Goal: Communication & Community: Ask a question

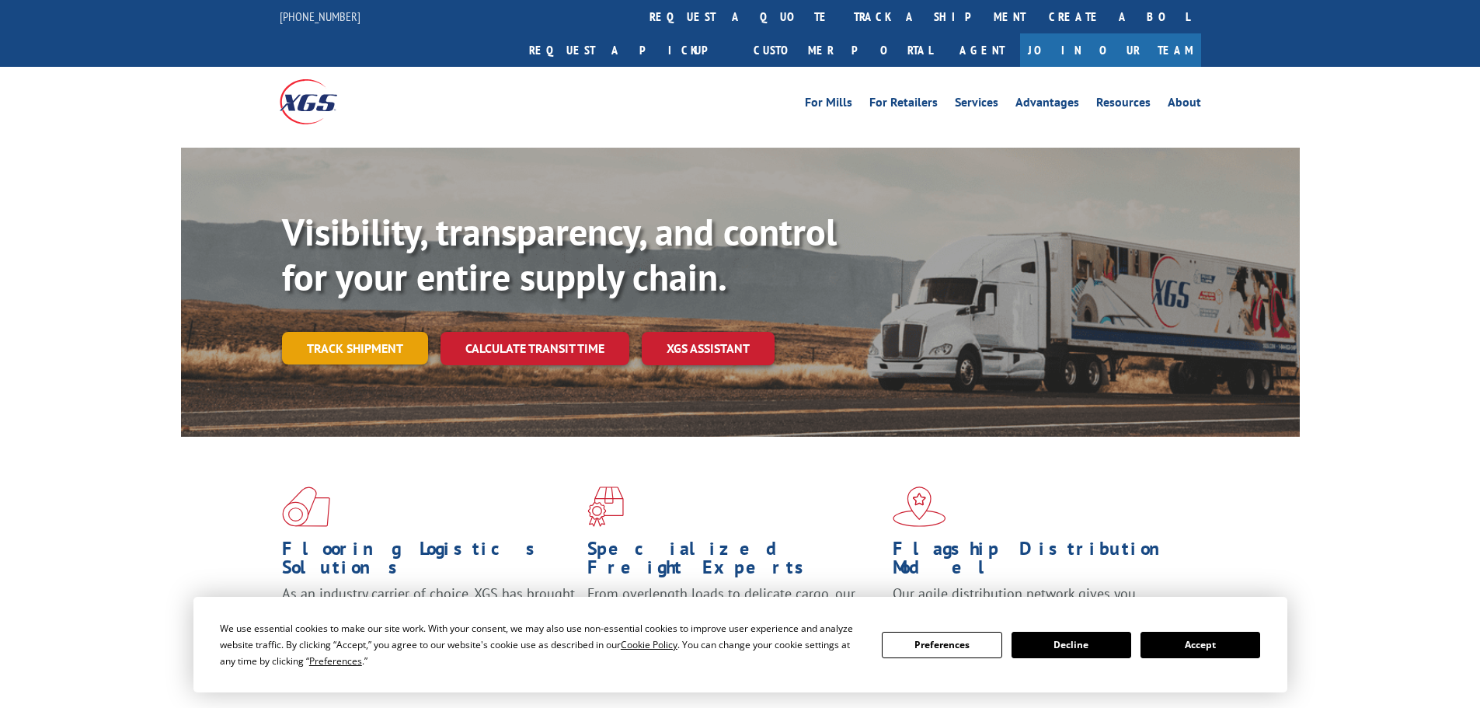
click at [375, 332] on link "Track shipment" at bounding box center [355, 348] width 146 height 33
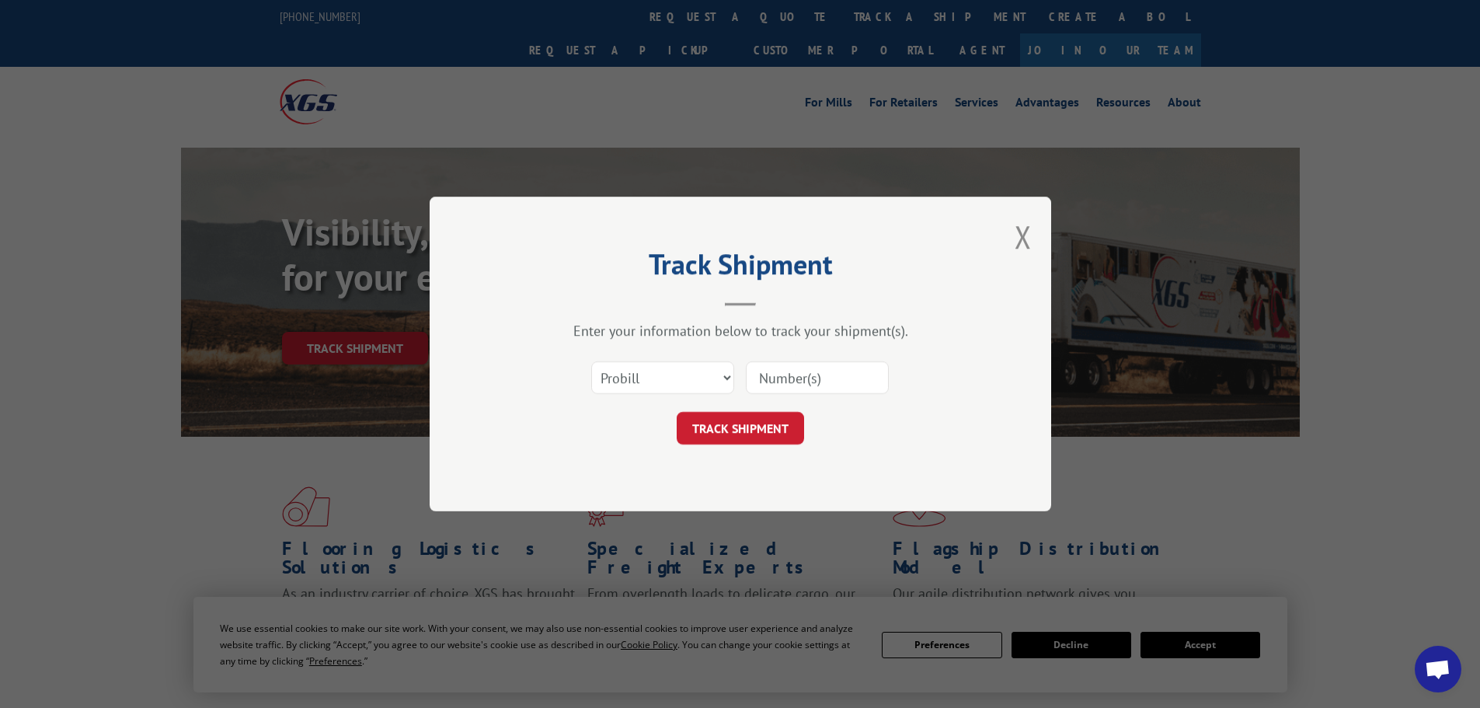
click at [771, 383] on input at bounding box center [817, 377] width 143 height 33
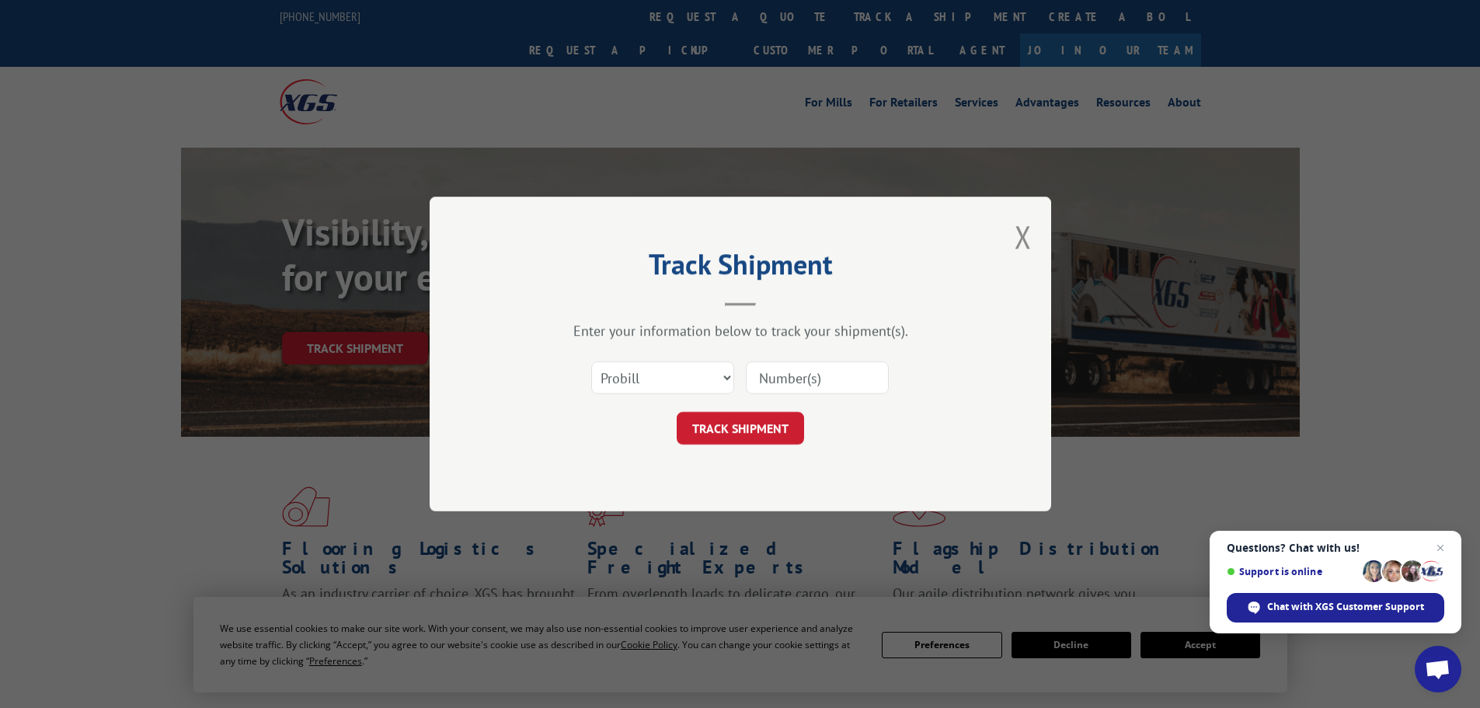
paste input "534948"
type input "534948"
click at [746, 426] on button "TRACK SHIPMENT" at bounding box center [740, 428] width 127 height 33
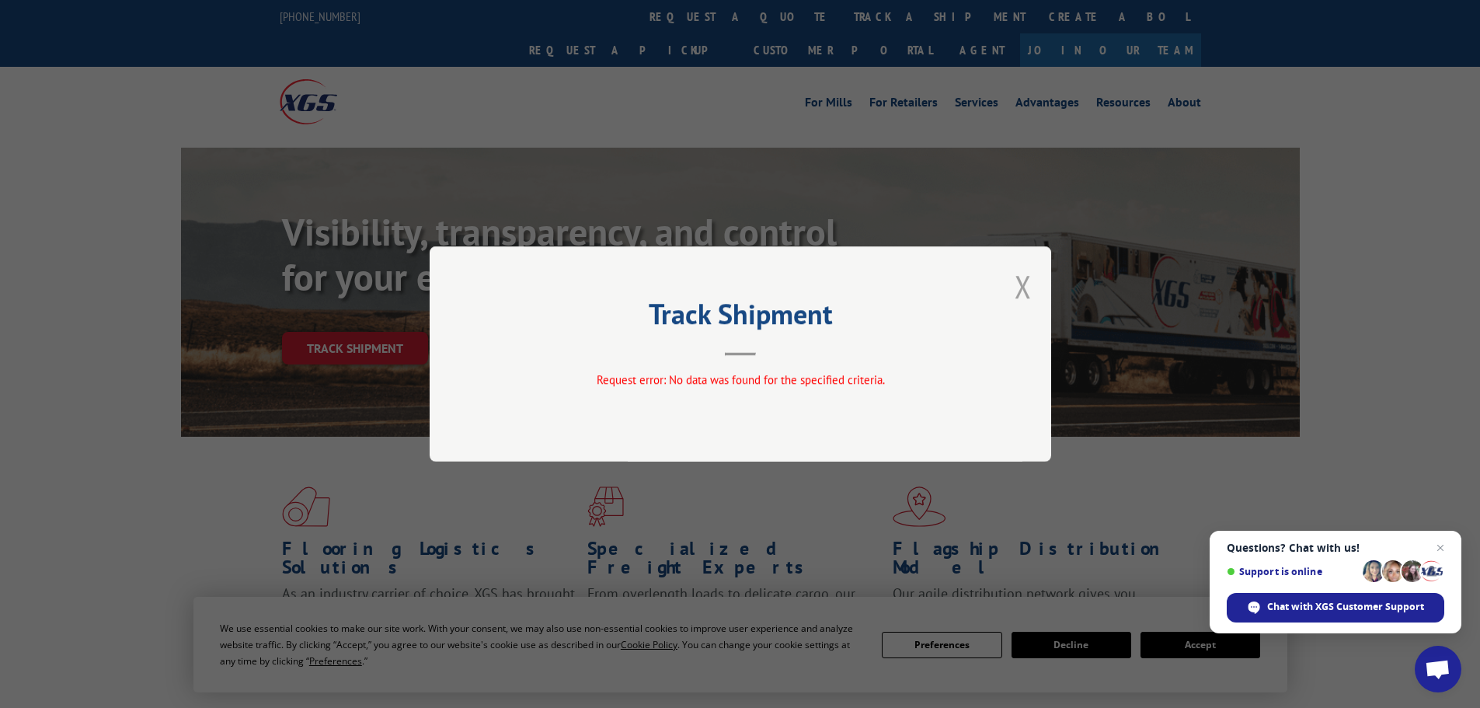
click at [1022, 286] on button "Close modal" at bounding box center [1022, 286] width 17 height 41
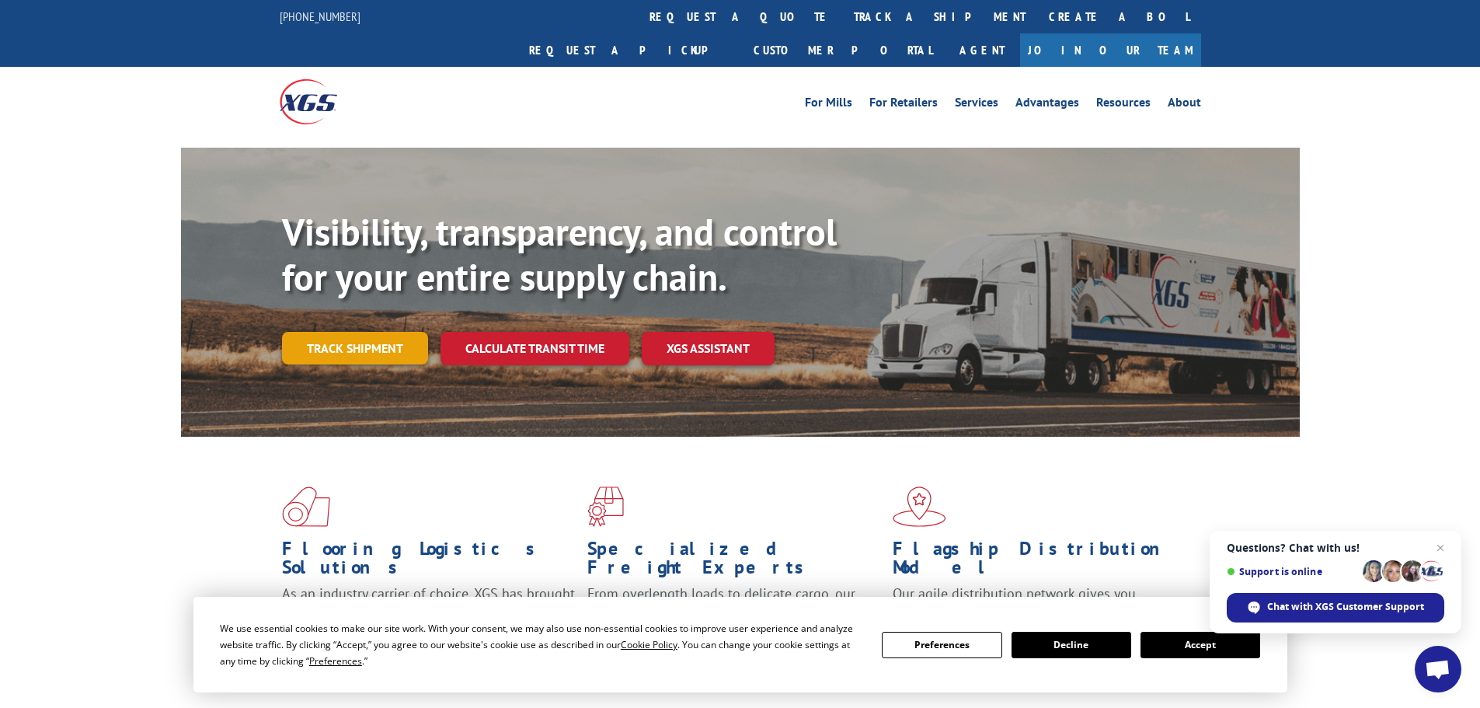
click at [367, 332] on link "Track shipment" at bounding box center [355, 348] width 146 height 33
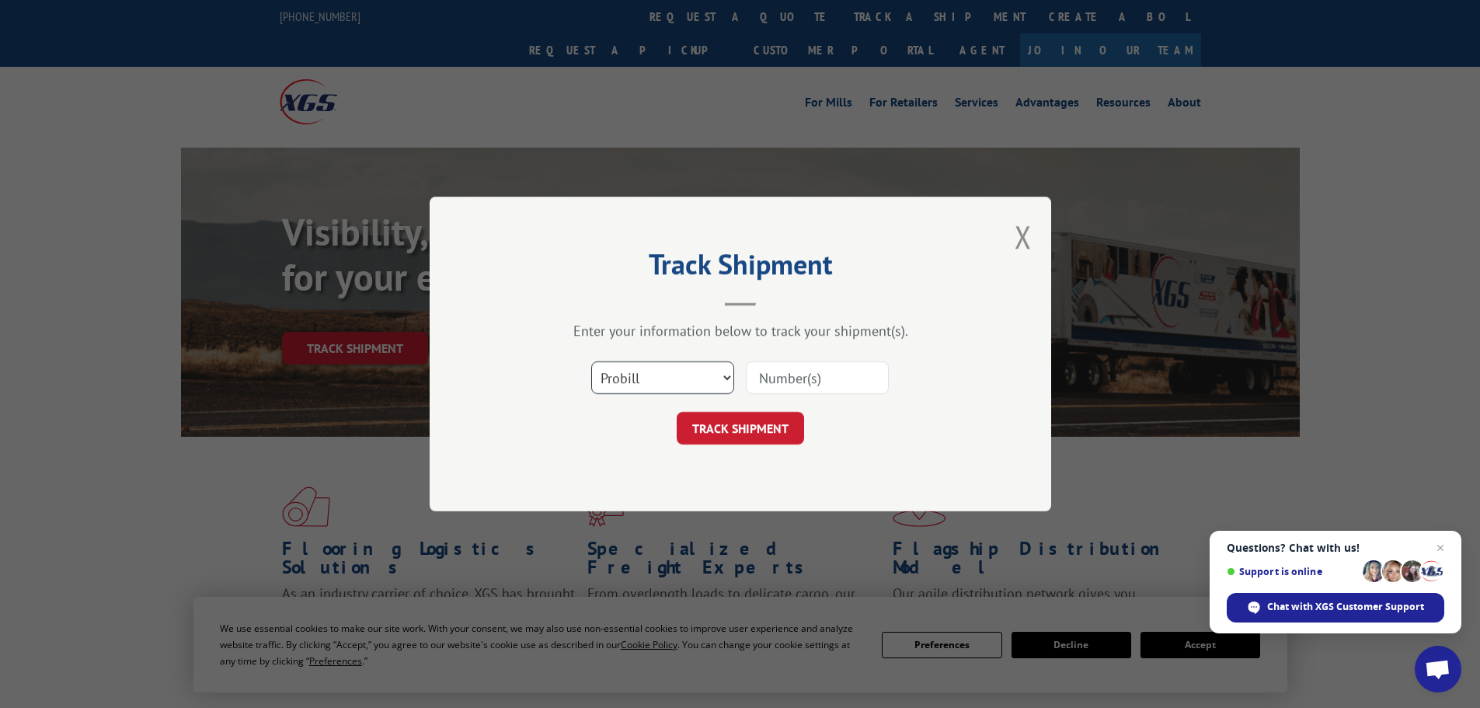
click at [663, 374] on select "Select category... Probill BOL PO" at bounding box center [662, 377] width 143 height 33
select select "bol"
click at [591, 361] on select "Select category... Probill BOL PO" at bounding box center [662, 377] width 143 height 33
click at [767, 374] on input at bounding box center [817, 377] width 143 height 33
paste input "534948"
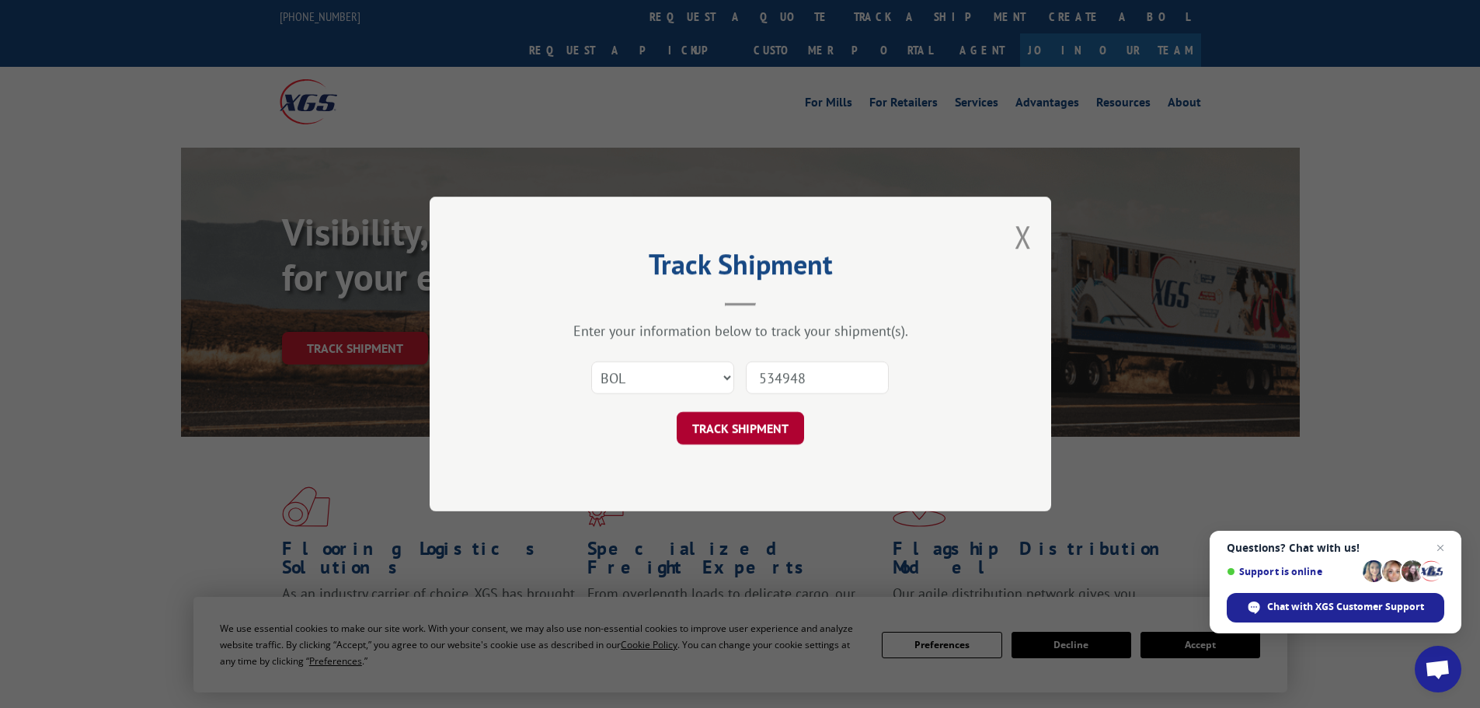
type input "534948"
click at [751, 436] on button "TRACK SHIPMENT" at bounding box center [740, 428] width 127 height 33
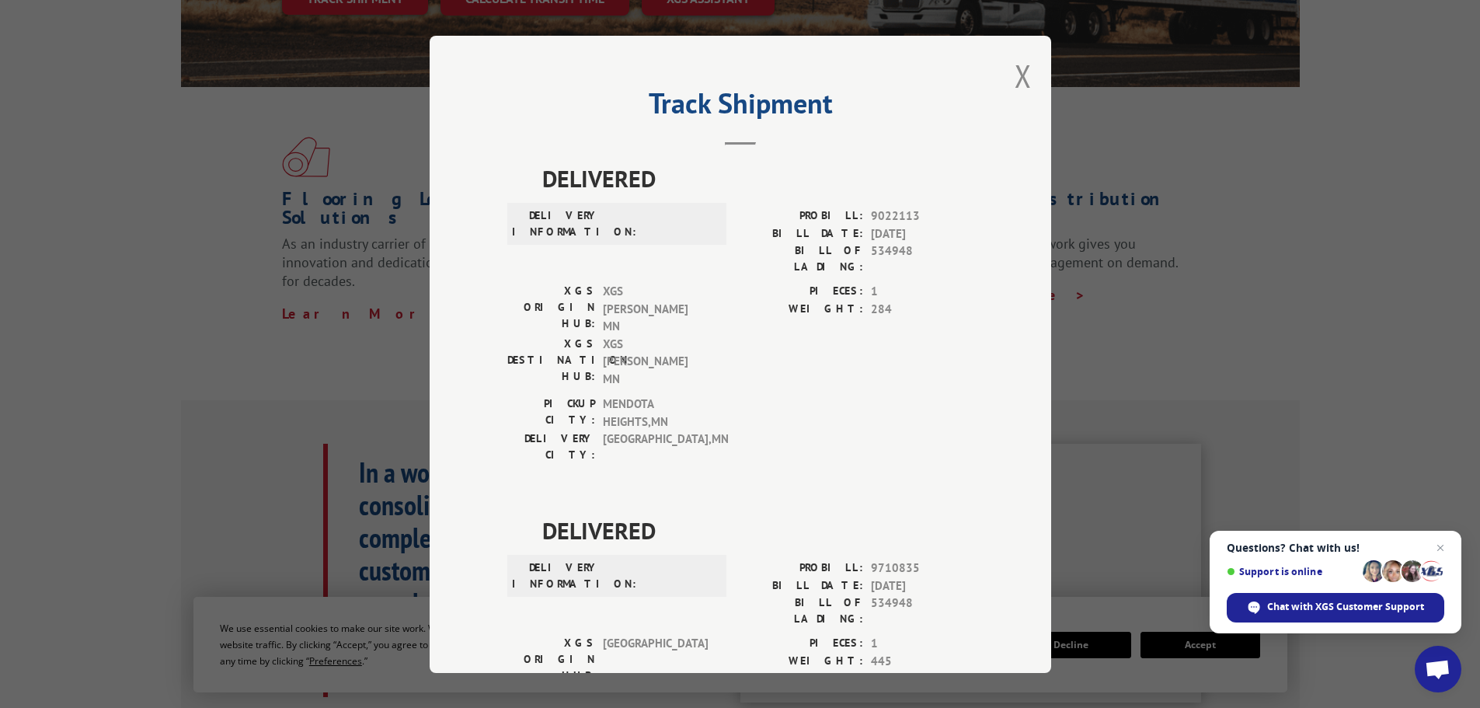
click at [1181, 209] on div "Track Shipment DELIVERED DELIVERY INFORMATION: PROBILL: 9022113 BILL DATE: [DAT…" at bounding box center [740, 354] width 1480 height 708
click at [211, 246] on div "Track Shipment DELIVERED DELIVERY INFORMATION: PROBILL: 9022113 BILL DATE: [DAT…" at bounding box center [740, 354] width 1480 height 708
click at [1017, 73] on button "Close modal" at bounding box center [1022, 75] width 17 height 41
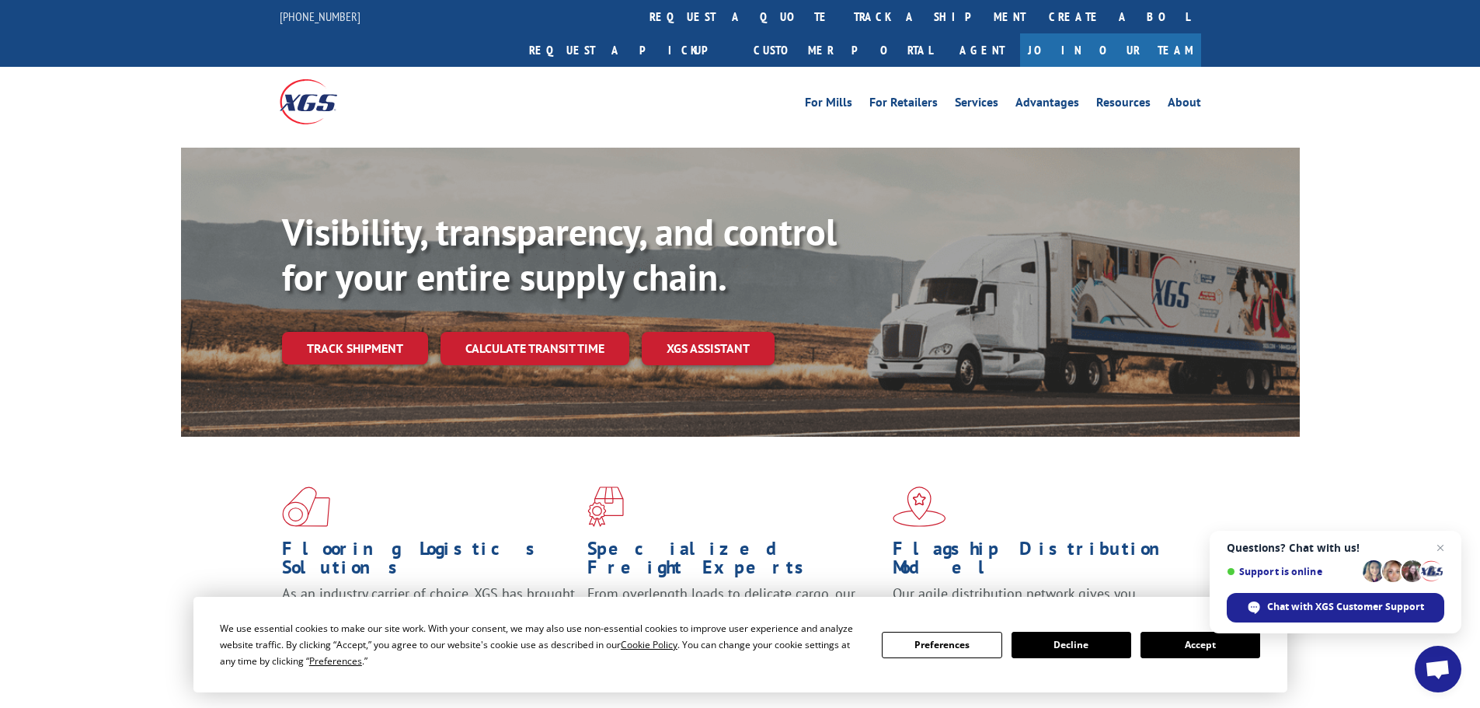
click at [1193, 639] on button "Accept" at bounding box center [1200, 645] width 120 height 26
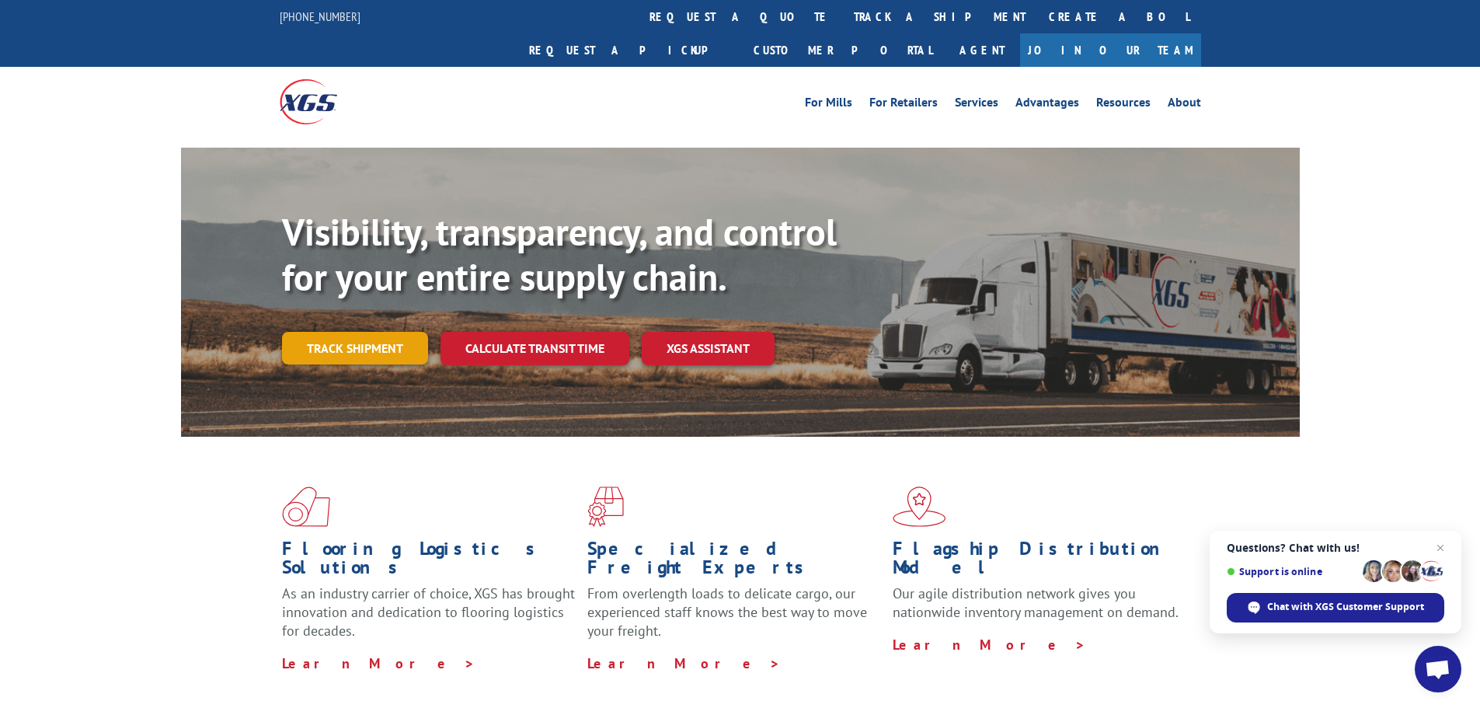
click at [378, 332] on link "Track shipment" at bounding box center [355, 348] width 146 height 33
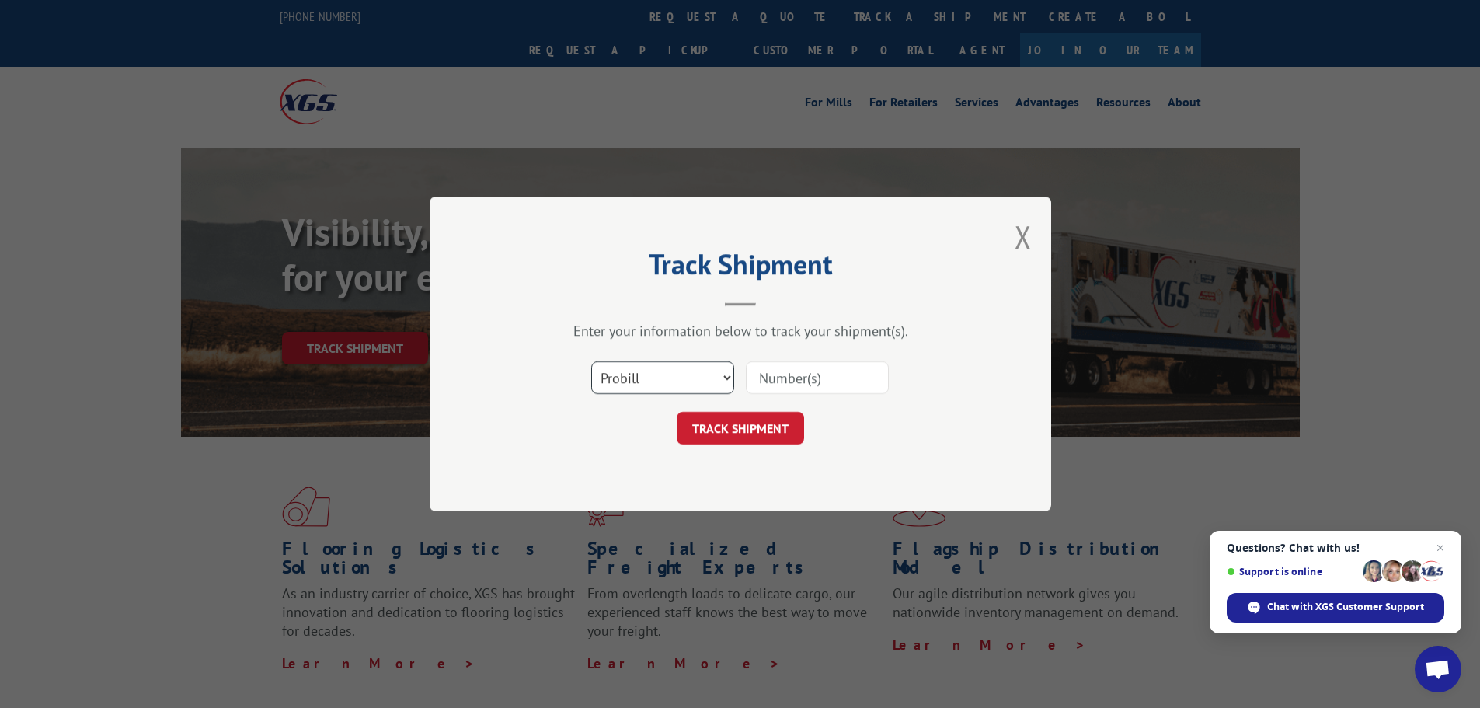
click at [677, 381] on select "Select category... Probill BOL PO" at bounding box center [662, 377] width 143 height 33
select select "po"
click at [591, 361] on select "Select category... Probill BOL PO" at bounding box center [662, 377] width 143 height 33
click at [766, 380] on input at bounding box center [817, 377] width 143 height 33
paste input "09534414"
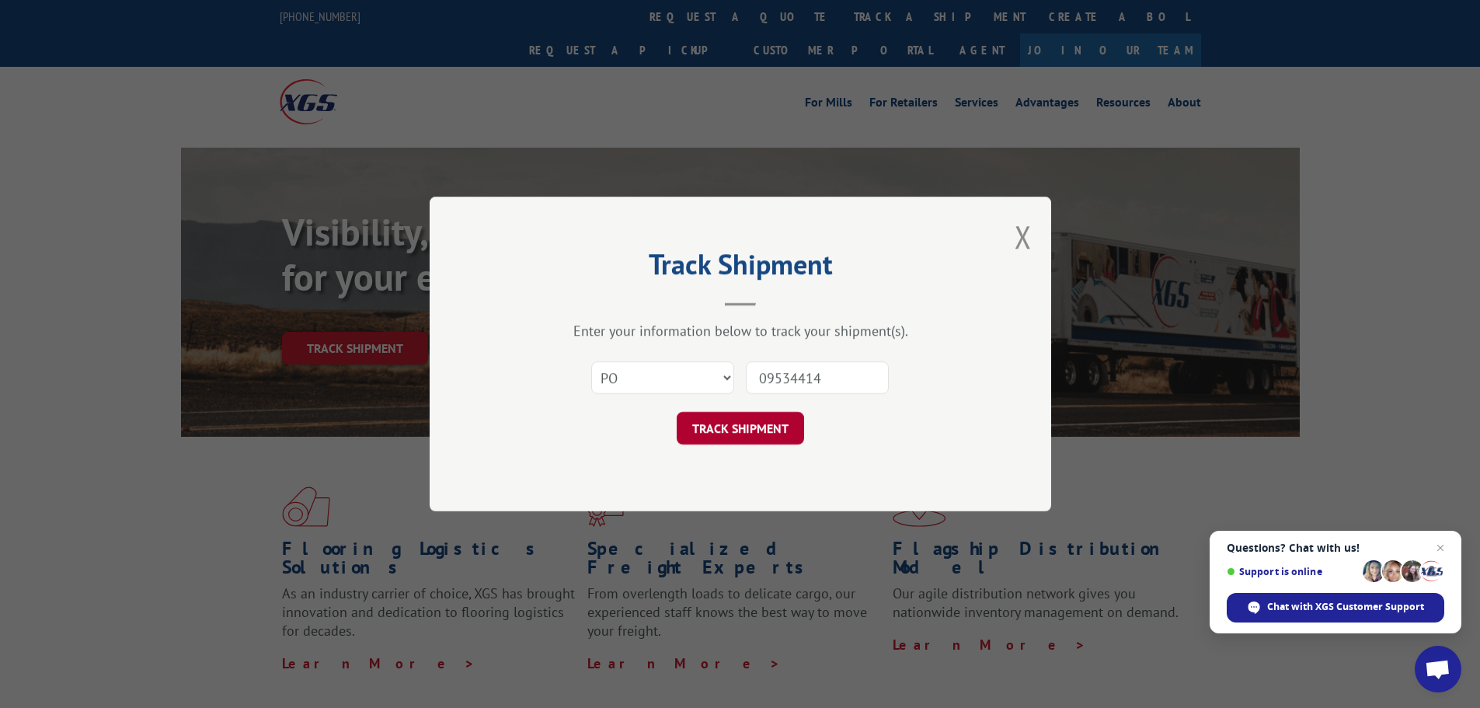
type input "09534414"
click at [768, 418] on button "TRACK SHIPMENT" at bounding box center [740, 428] width 127 height 33
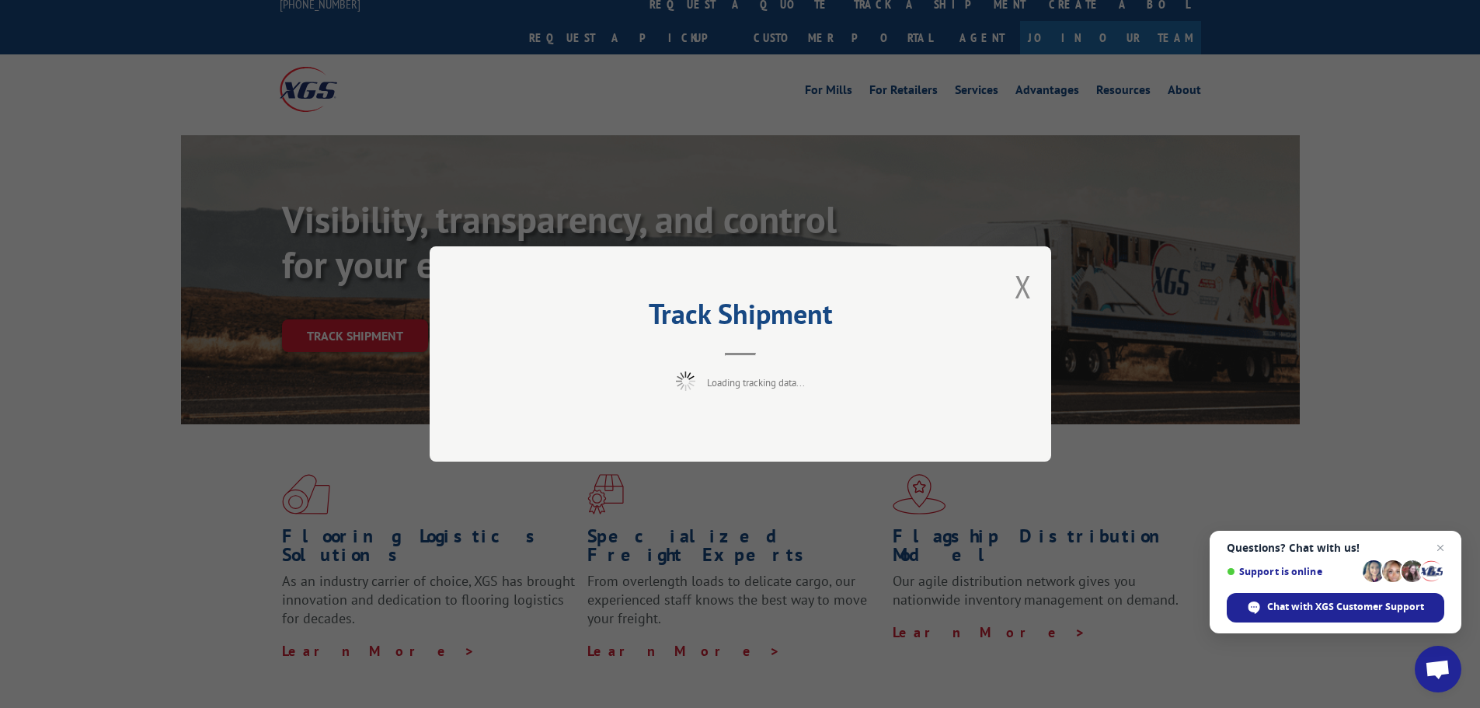
scroll to position [19, 0]
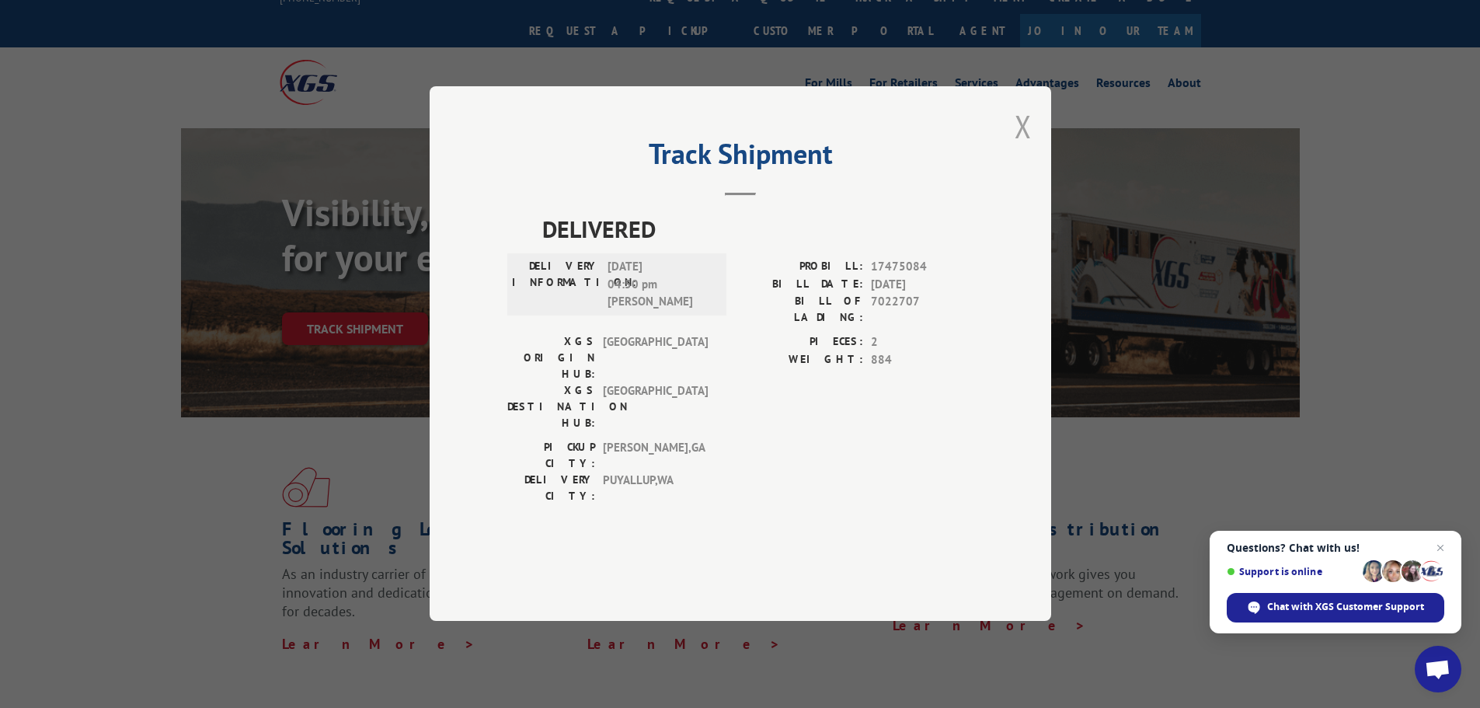
click at [1021, 147] on button "Close modal" at bounding box center [1022, 126] width 17 height 41
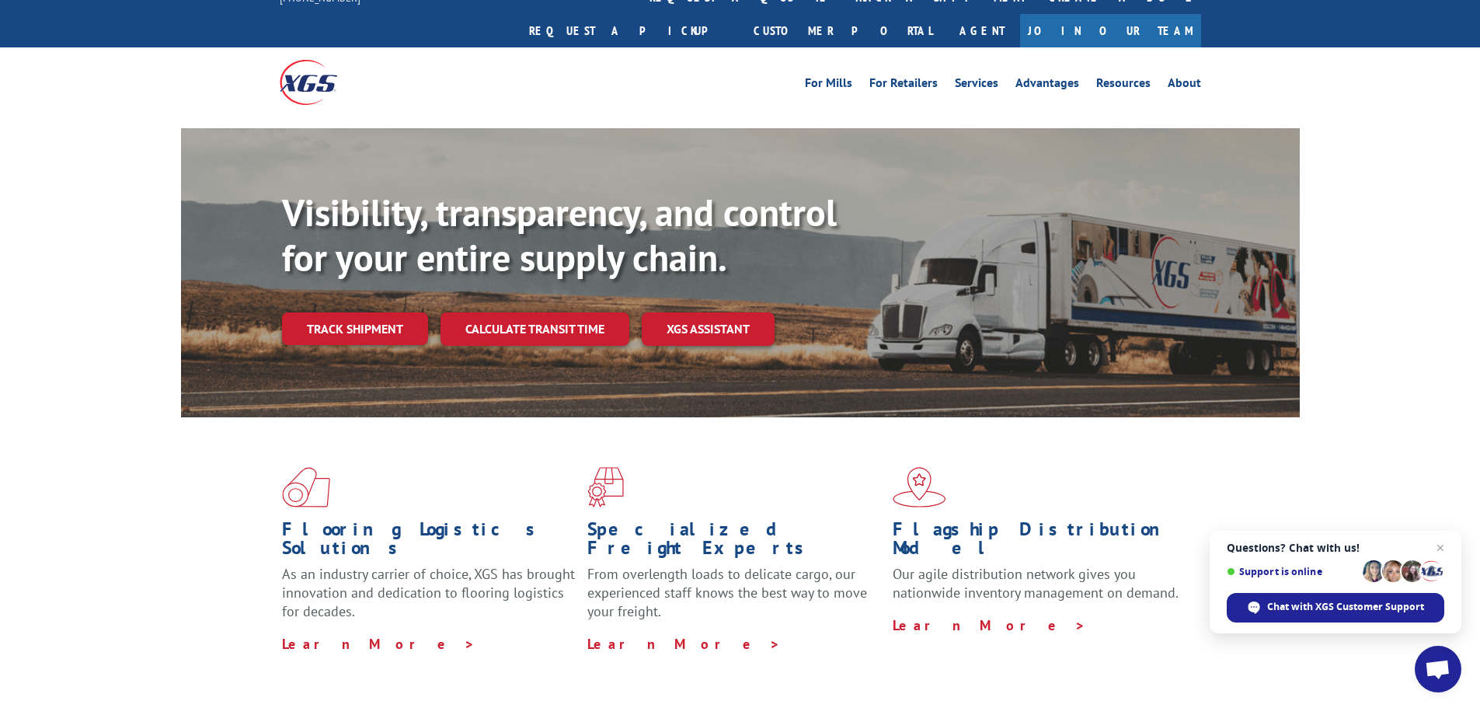
click at [818, 467] on span at bounding box center [739, 487] width 305 height 40
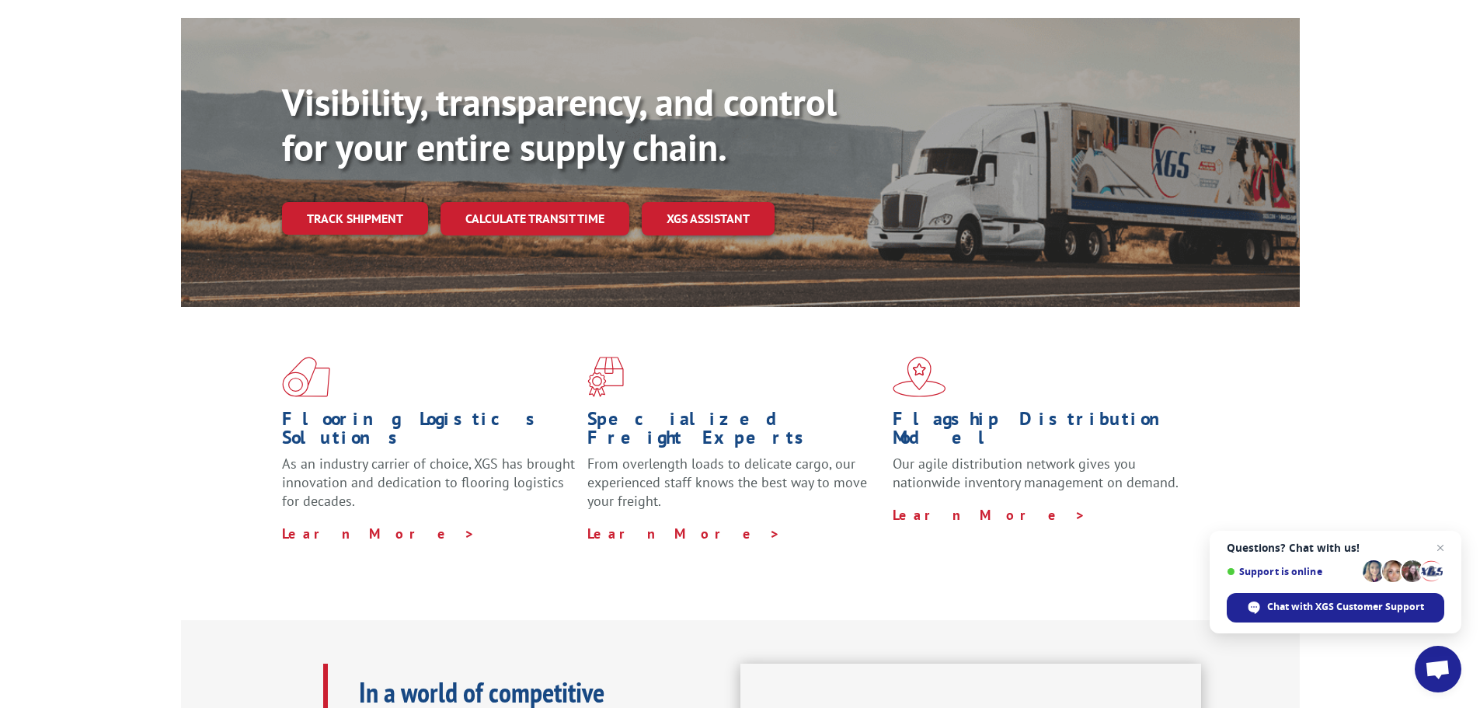
scroll to position [136, 0]
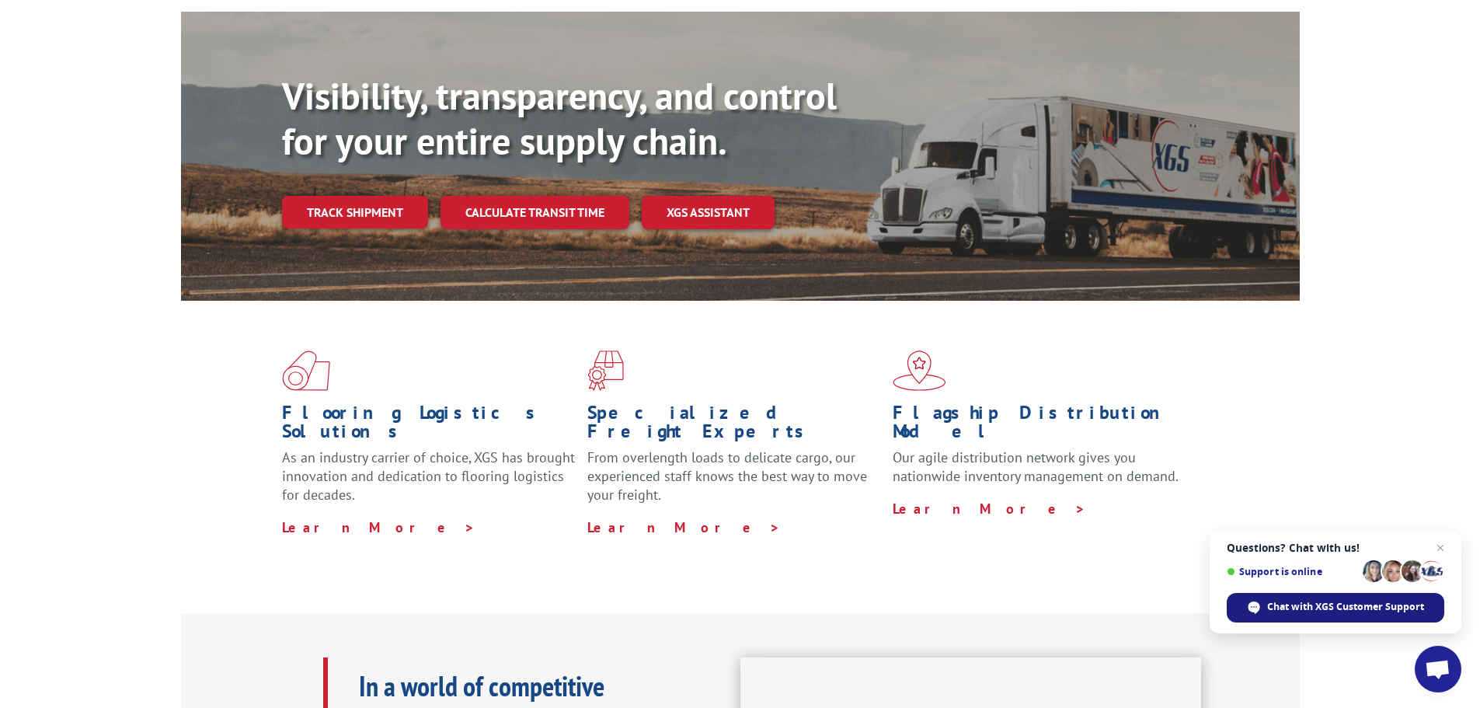
click at [1372, 606] on span "Chat with XGS Customer Support" at bounding box center [1345, 607] width 157 height 14
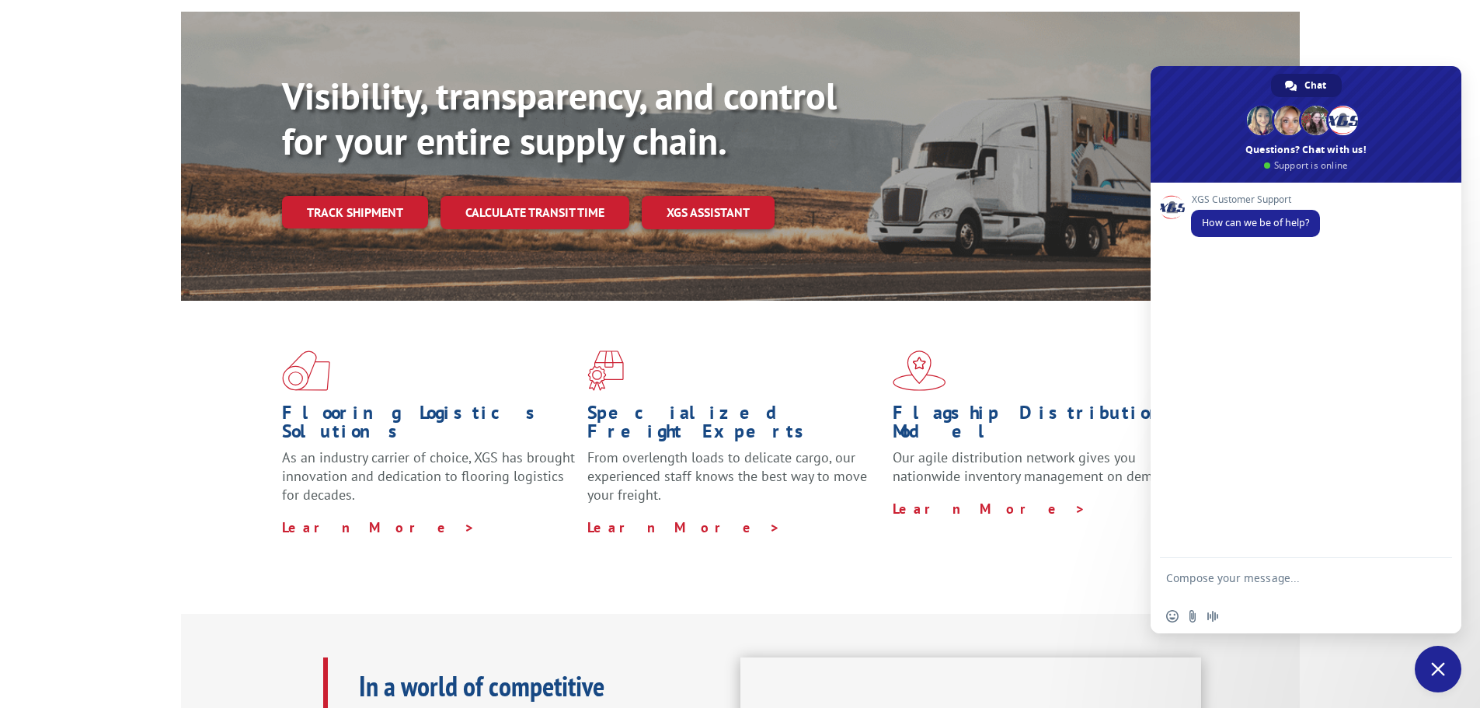
click at [1256, 573] on textarea "Compose your message..." at bounding box center [1288, 585] width 245 height 28
click at [1198, 579] on textarea "Compose your message..." at bounding box center [1288, 585] width 245 height 28
paste textarea "xpress global on trailer #534948"
paste textarea "09534414"
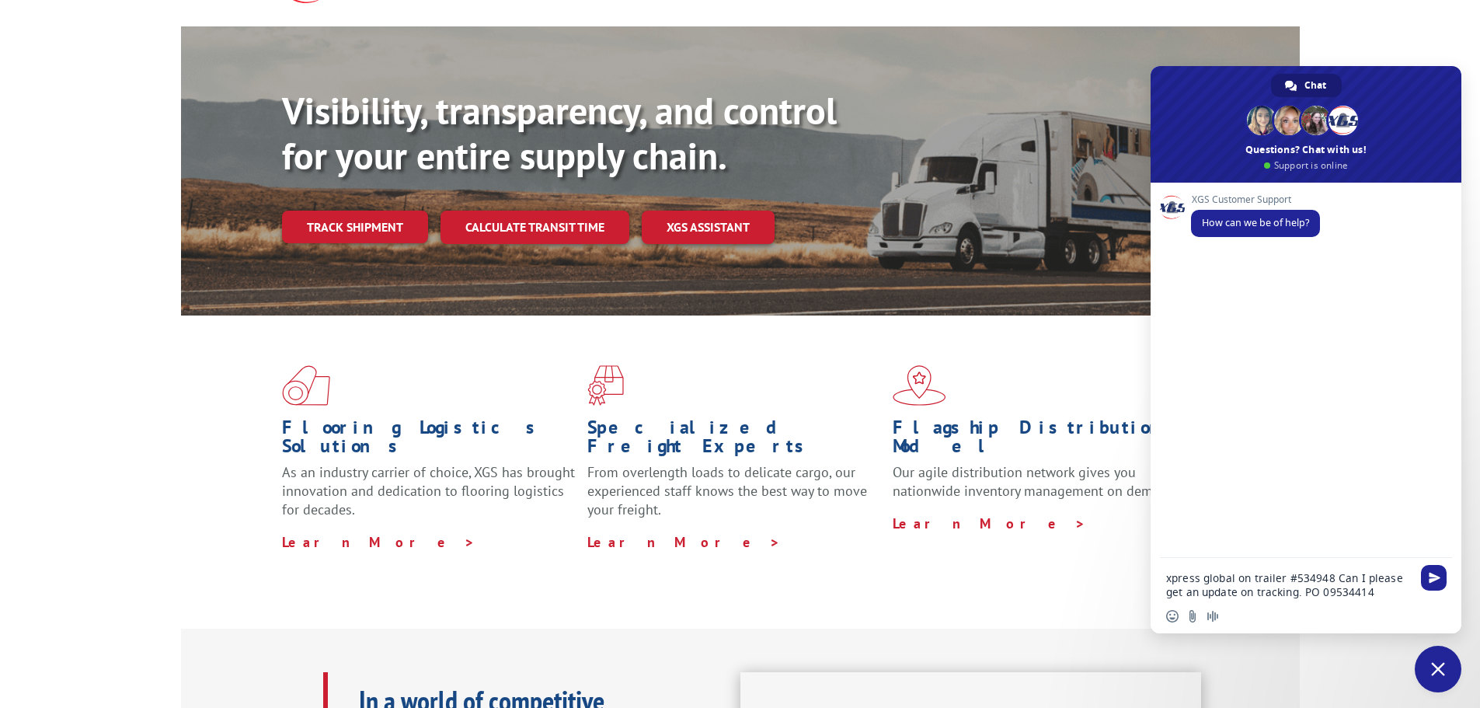
scroll to position [117, 0]
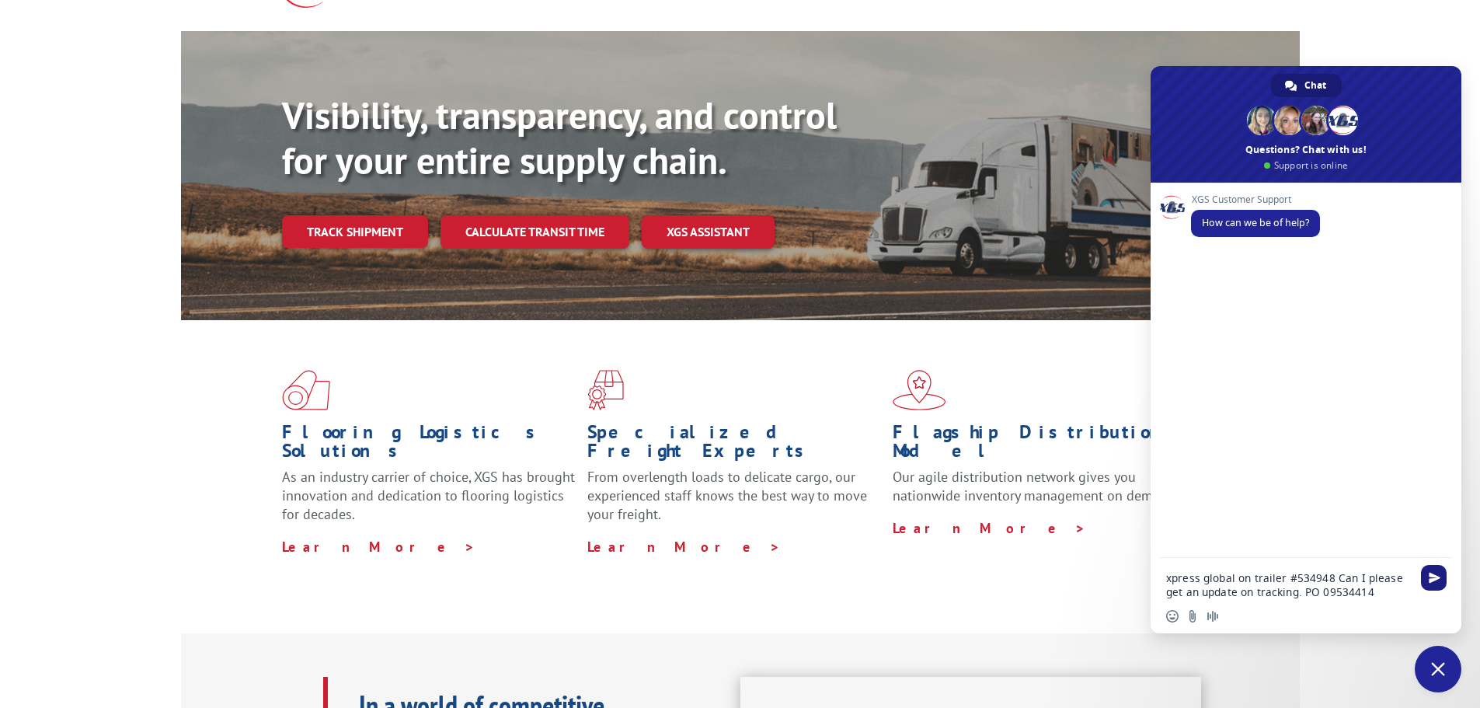
type textarea "xpress global on trailer #534948 Can I please get an update on tracking. PO 095…"
click at [1436, 580] on span "Send" at bounding box center [1434, 578] width 12 height 12
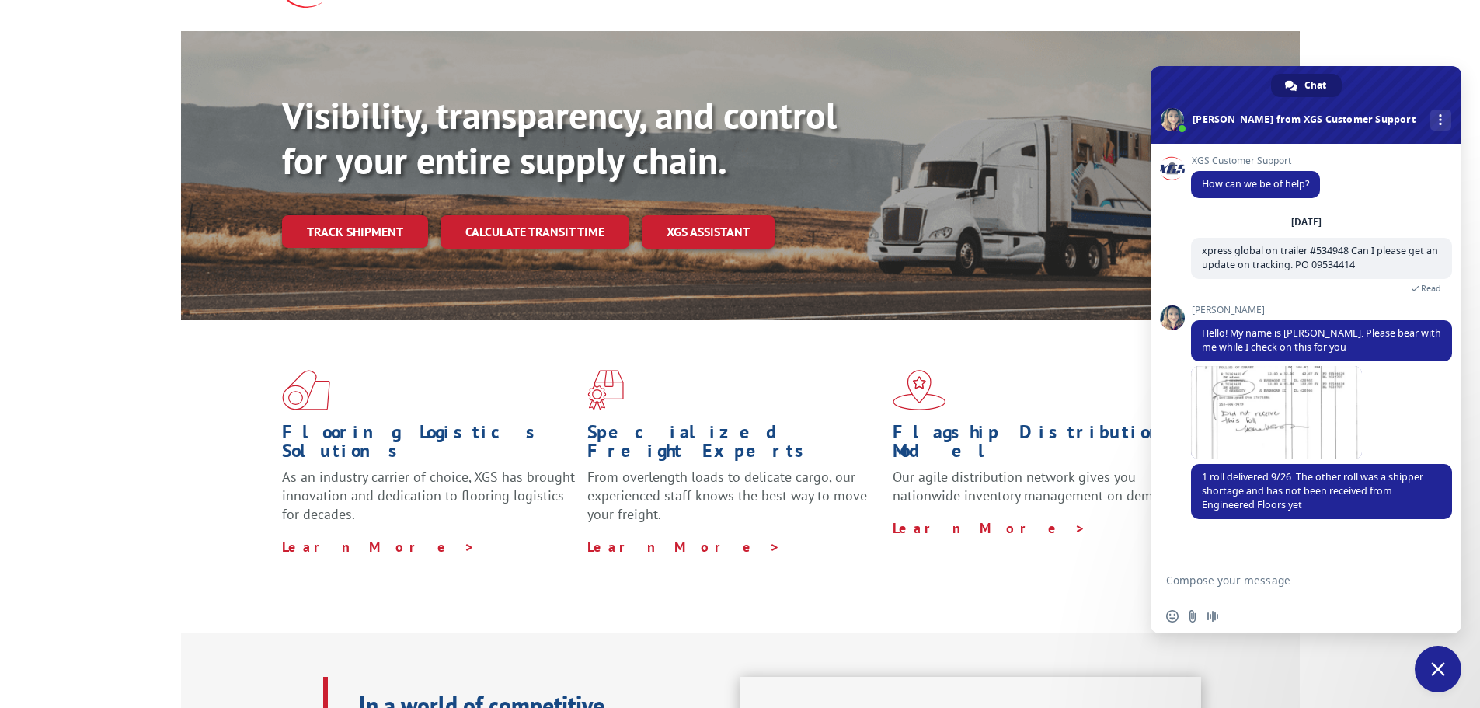
click at [1219, 579] on textarea "Compose your message..." at bounding box center [1288, 580] width 245 height 14
click at [1247, 573] on textarea "Compose your message..." at bounding box center [1288, 580] width 245 height 14
paste textarea "09534414 Per [PERSON_NAME] (XGS) this is loaded on a truck on a truck in [US_ST…"
type textarea "I guess I am confused this is the last update we had: 09534414 Per [PERSON_NAME…"
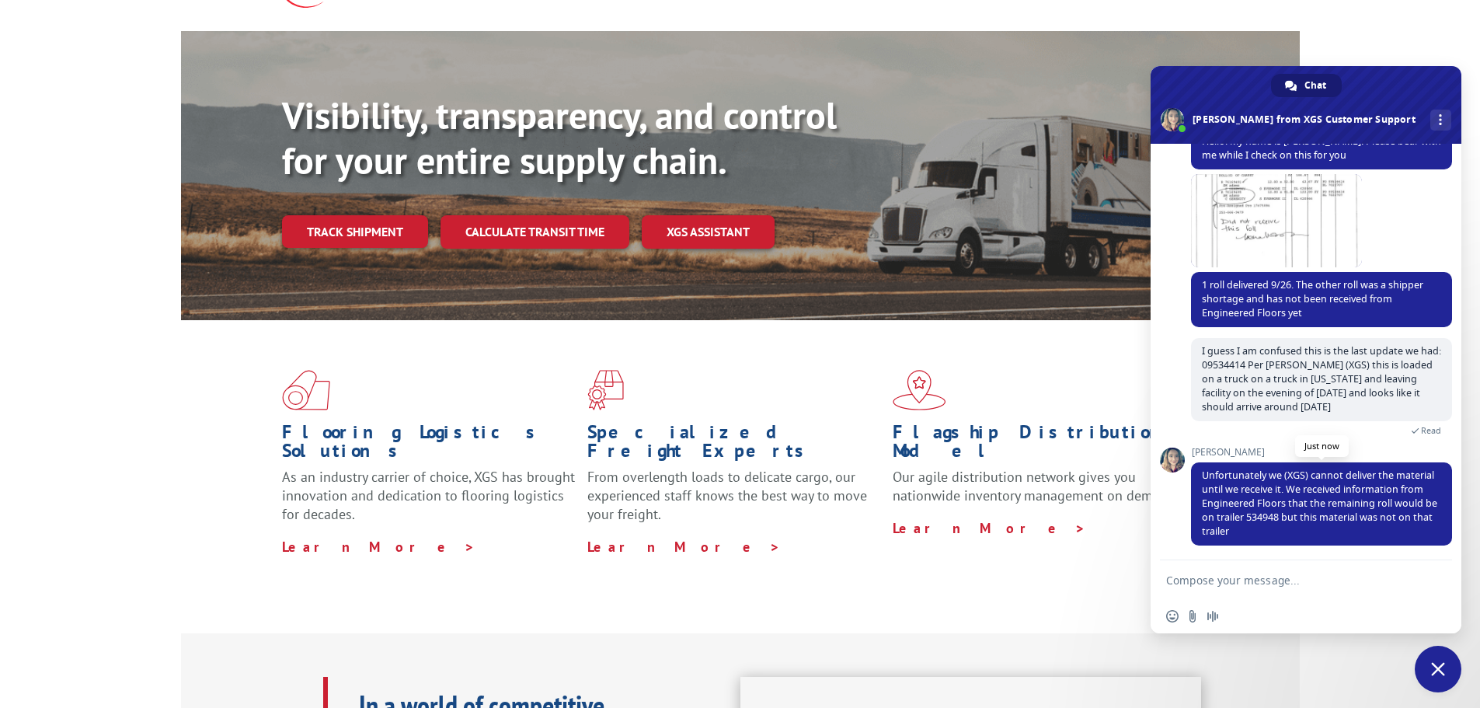
scroll to position [180, 0]
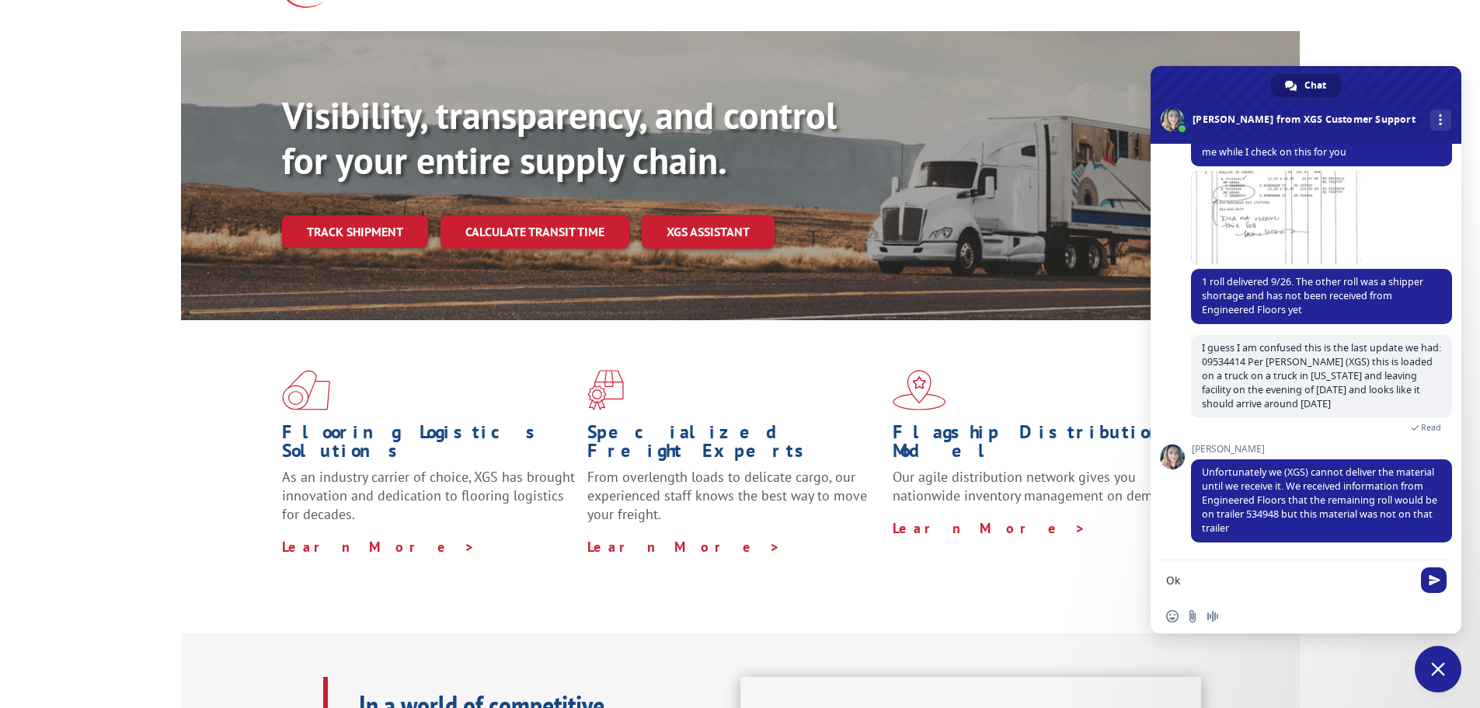
type textarea "O"
type textarea "Thank you. I will reach out to them."
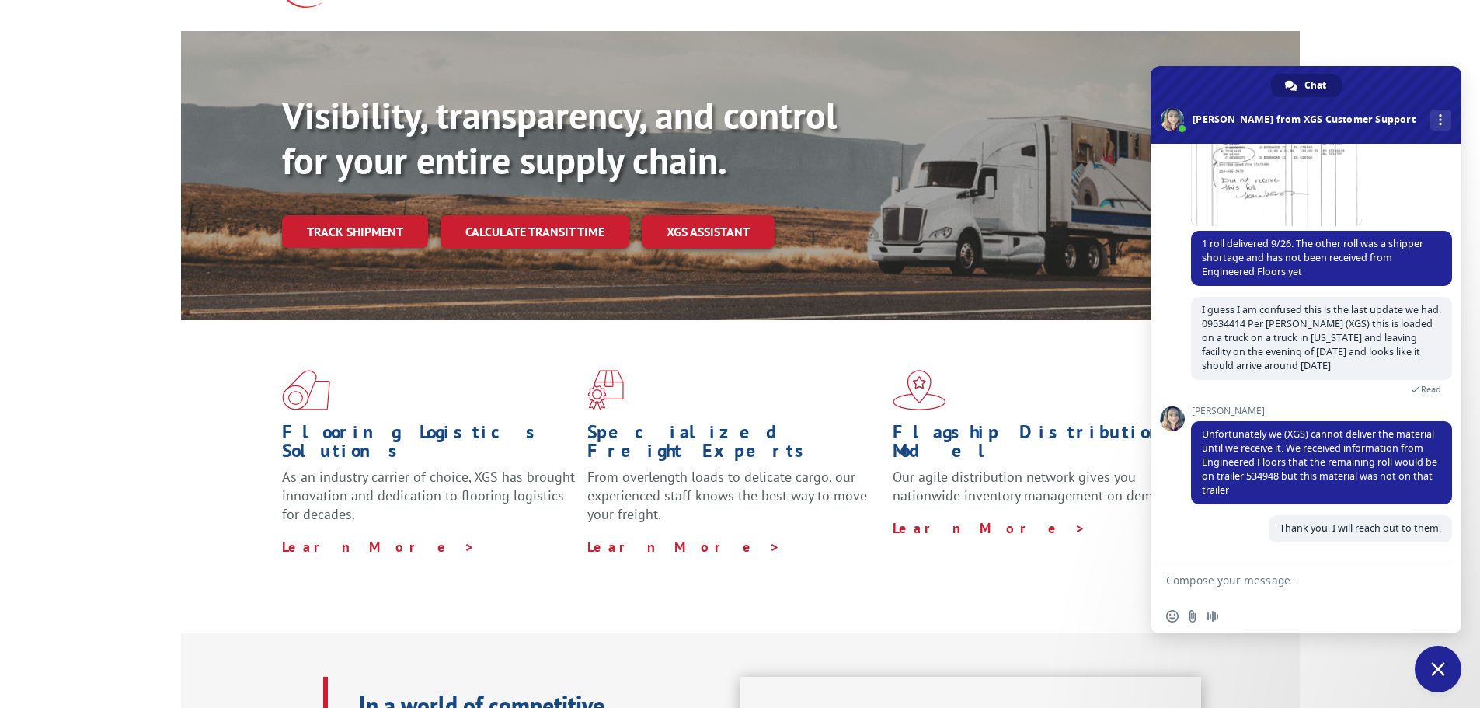
scroll to position [218, 0]
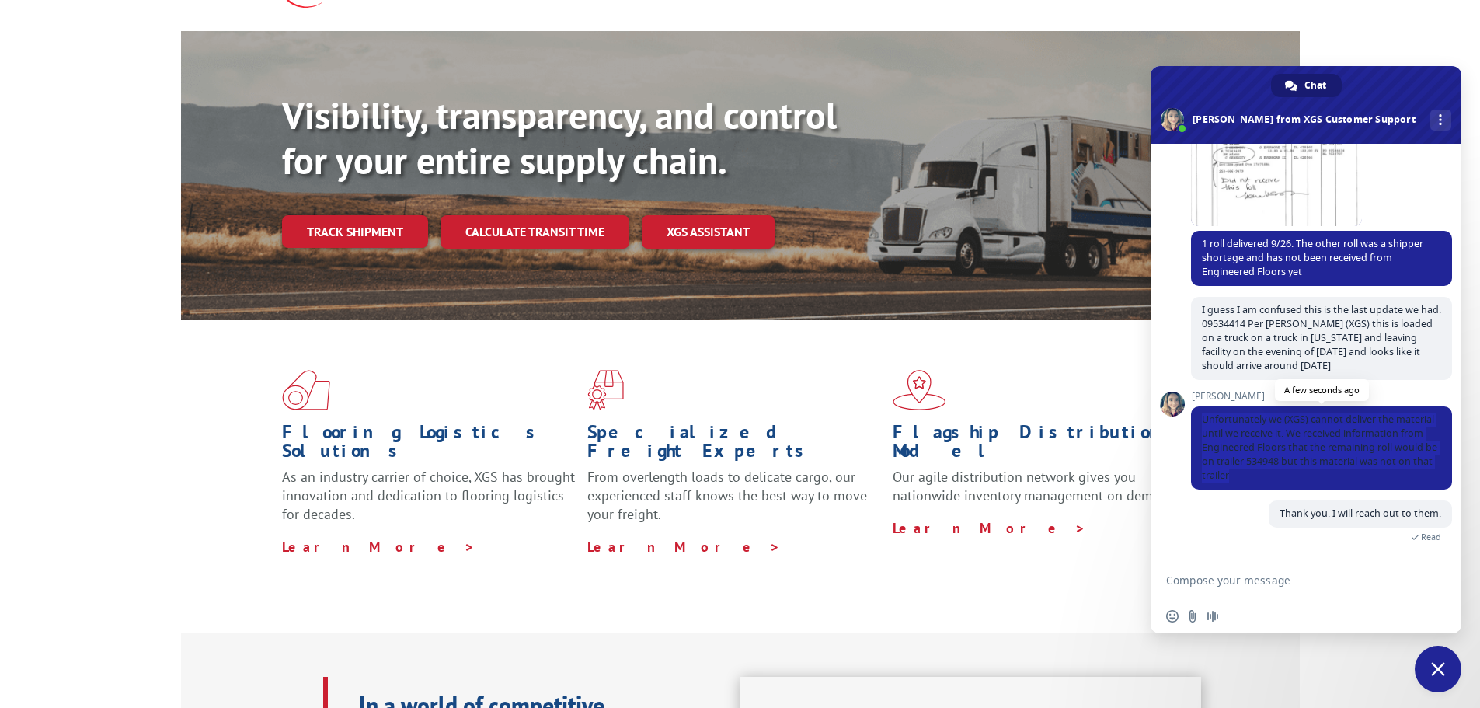
drag, startPoint x: 1293, startPoint y: 472, endPoint x: 1202, endPoint y: 423, distance: 103.9
click at [1202, 423] on span "Unfortunately we (XGS) cannot deliver the material until we receive it. We rece…" at bounding box center [1321, 447] width 261 height 83
copy span "Unfortunately we (XGS) cannot deliver the material until we receive it. We rece…"
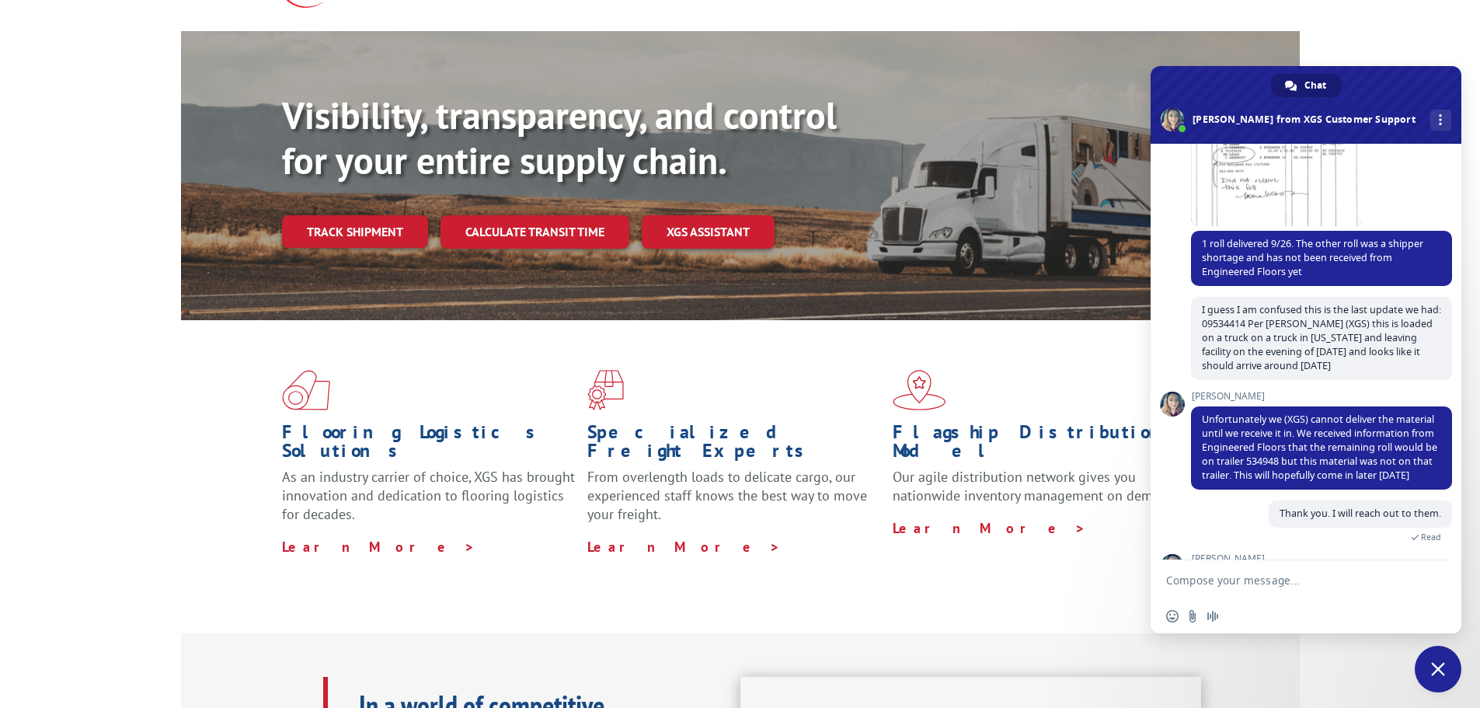
scroll to position [330, 0]
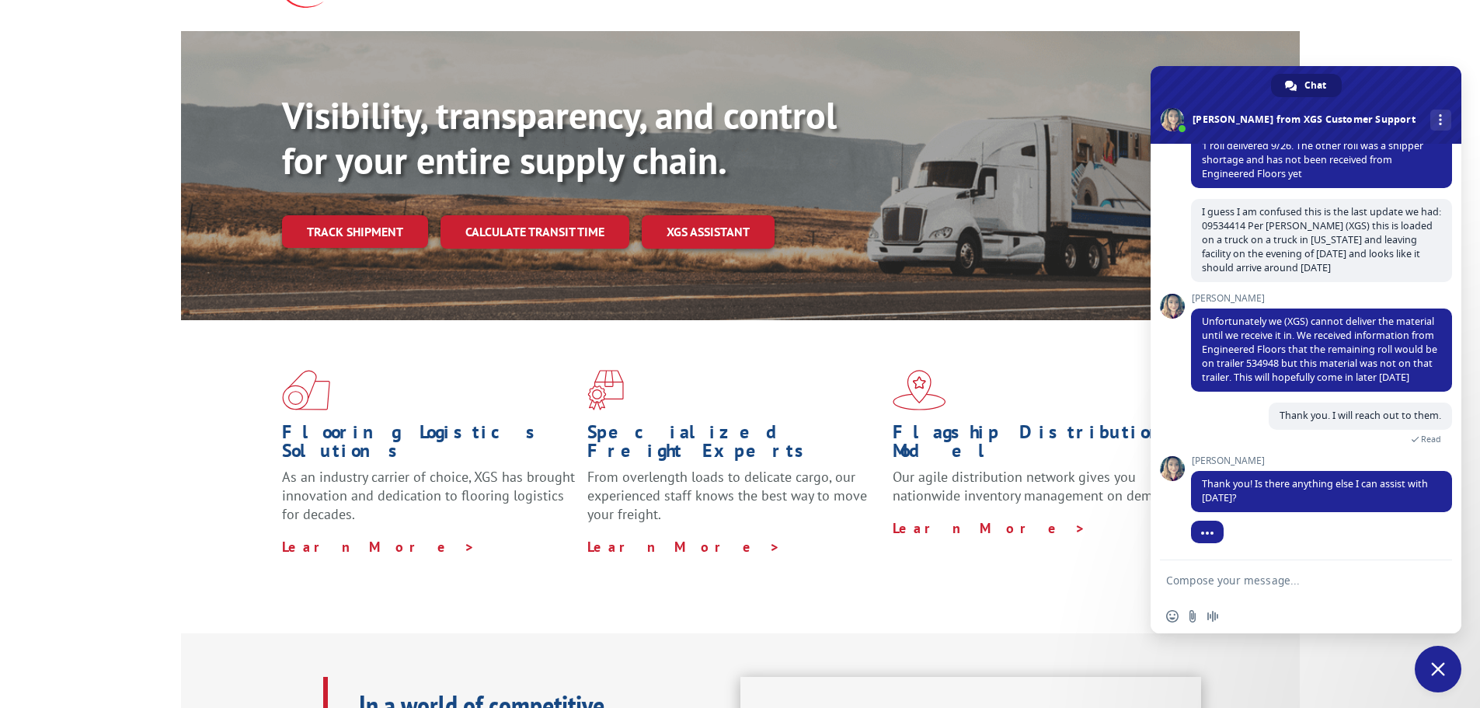
click at [1290, 581] on textarea "Compose your message..." at bounding box center [1288, 580] width 245 height 14
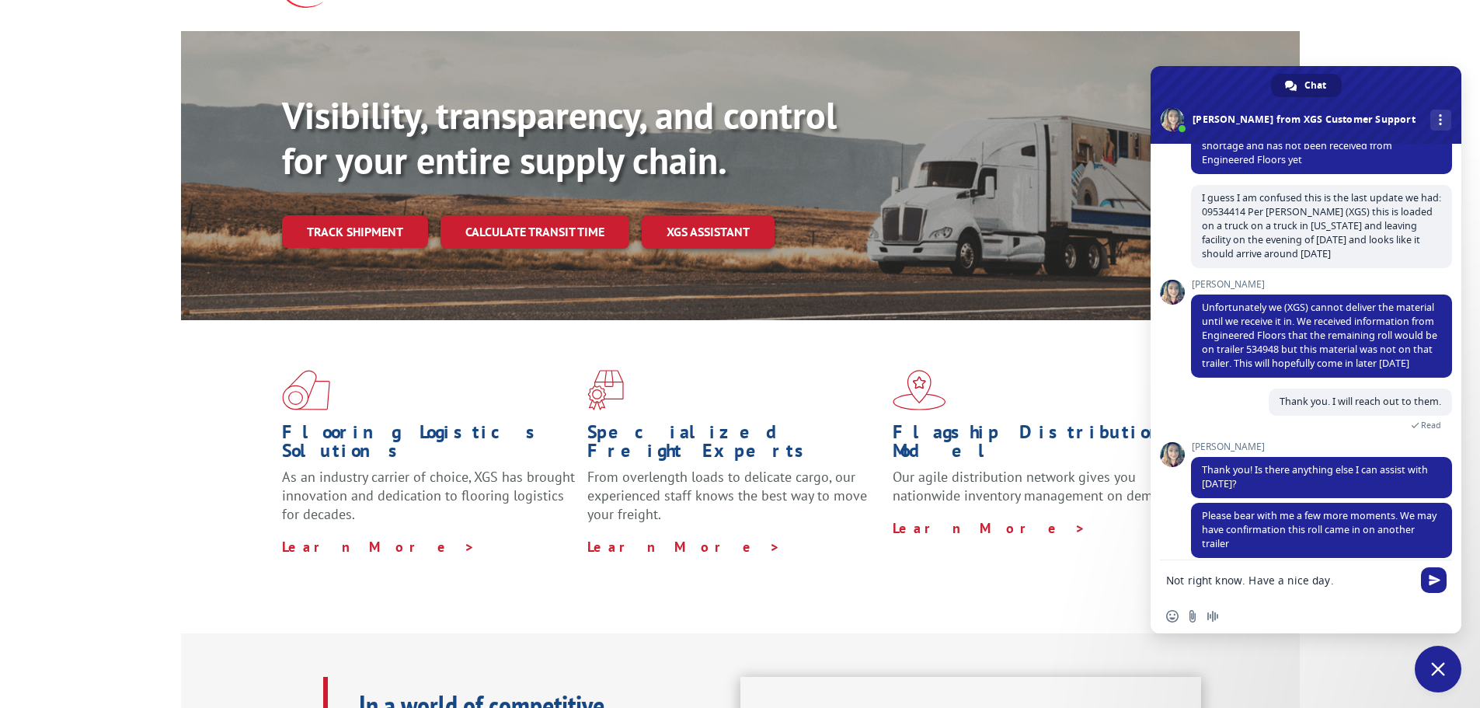
type textarea "Not right know. Have a nice day."
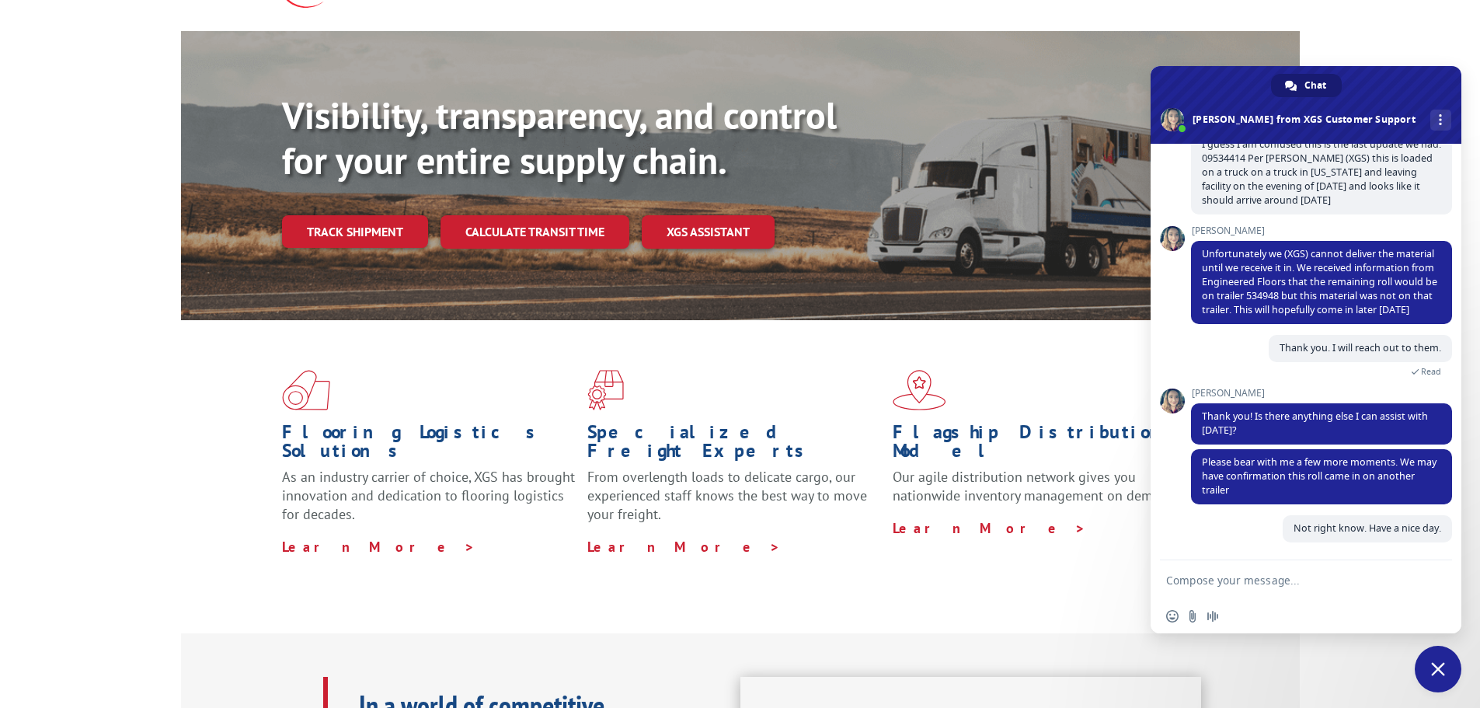
scroll to position [398, 0]
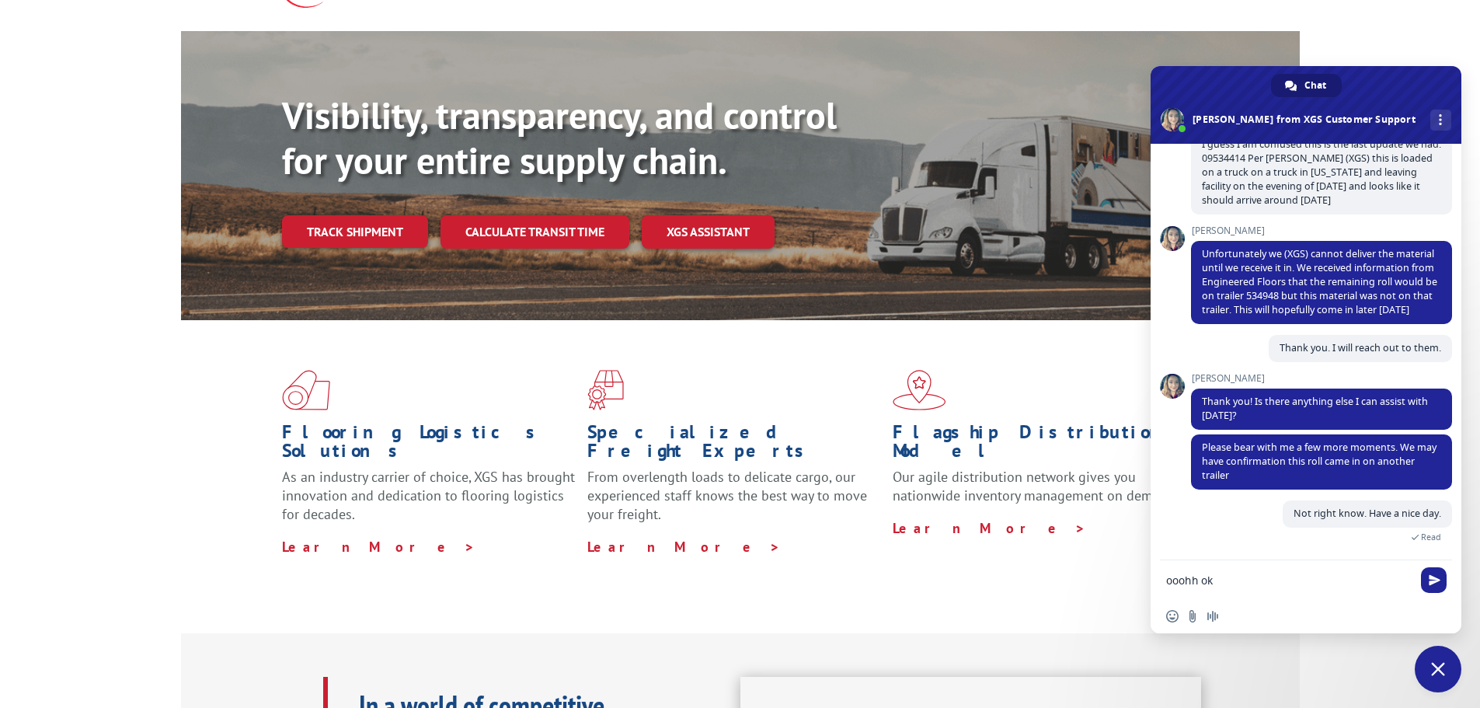
type textarea "ooohh ok"
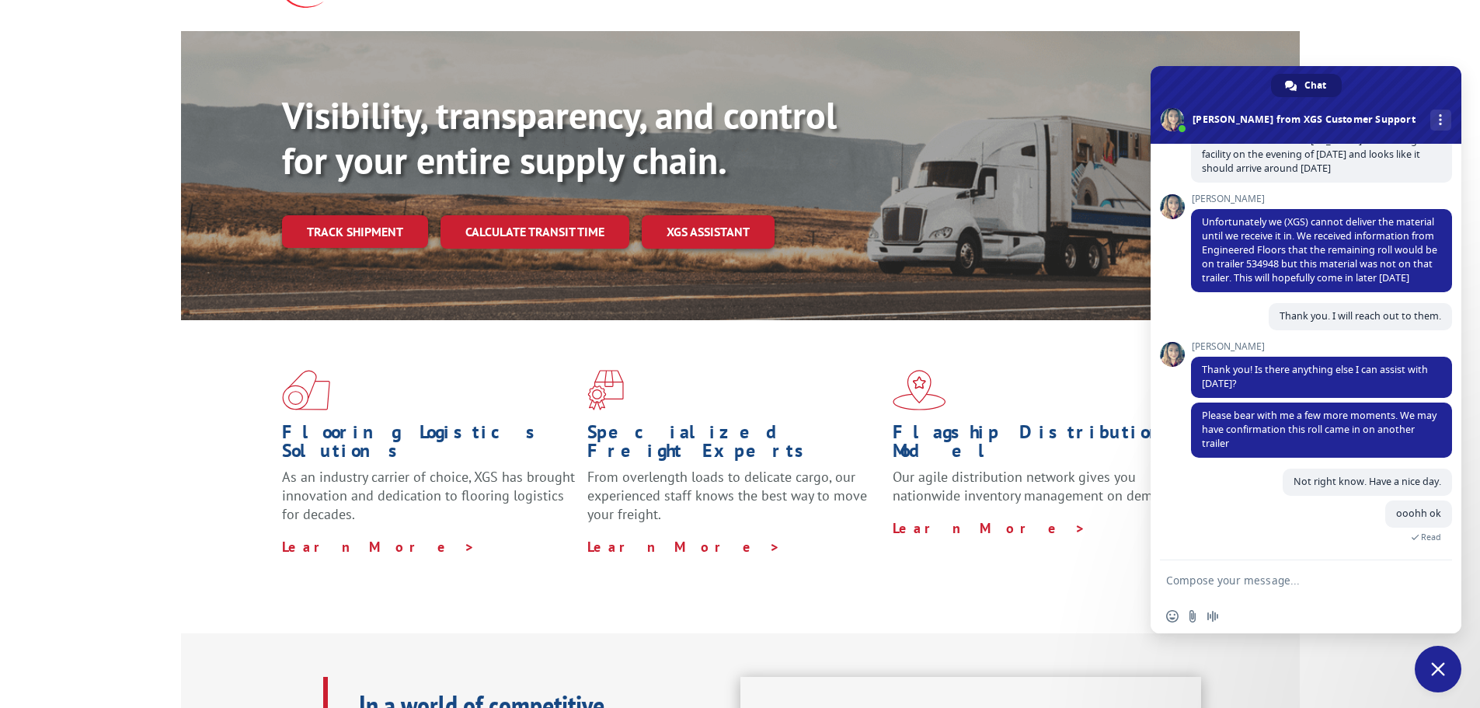
scroll to position [460, 0]
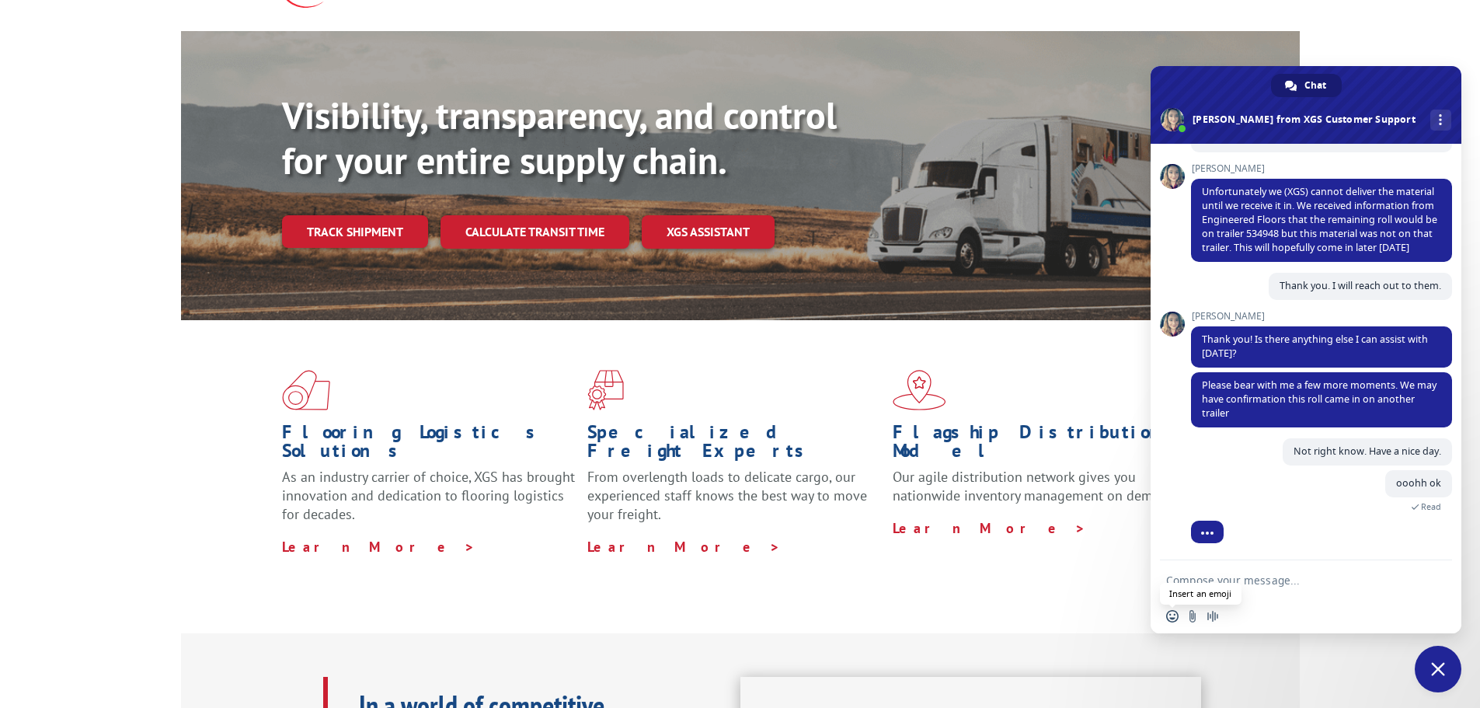
click at [1167, 617] on span "Insert an emoji" at bounding box center [1172, 616] width 12 height 12
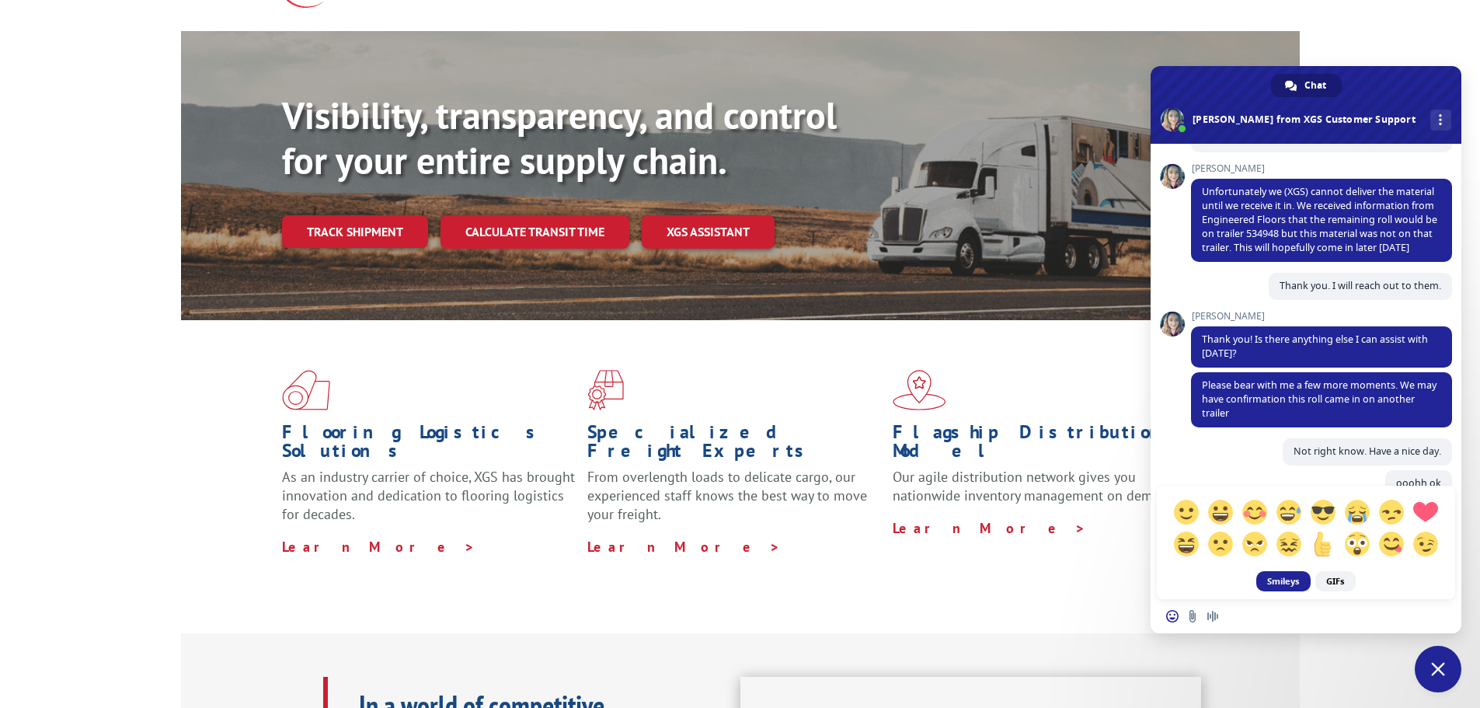
click at [1109, 583] on div "Flooring Logistics Solutions As an industry carrier of choice, XGS has brought …" at bounding box center [740, 476] width 1480 height 312
click at [1199, 467] on div "Smileys GIFs" at bounding box center [1305, 332] width 311 height 533
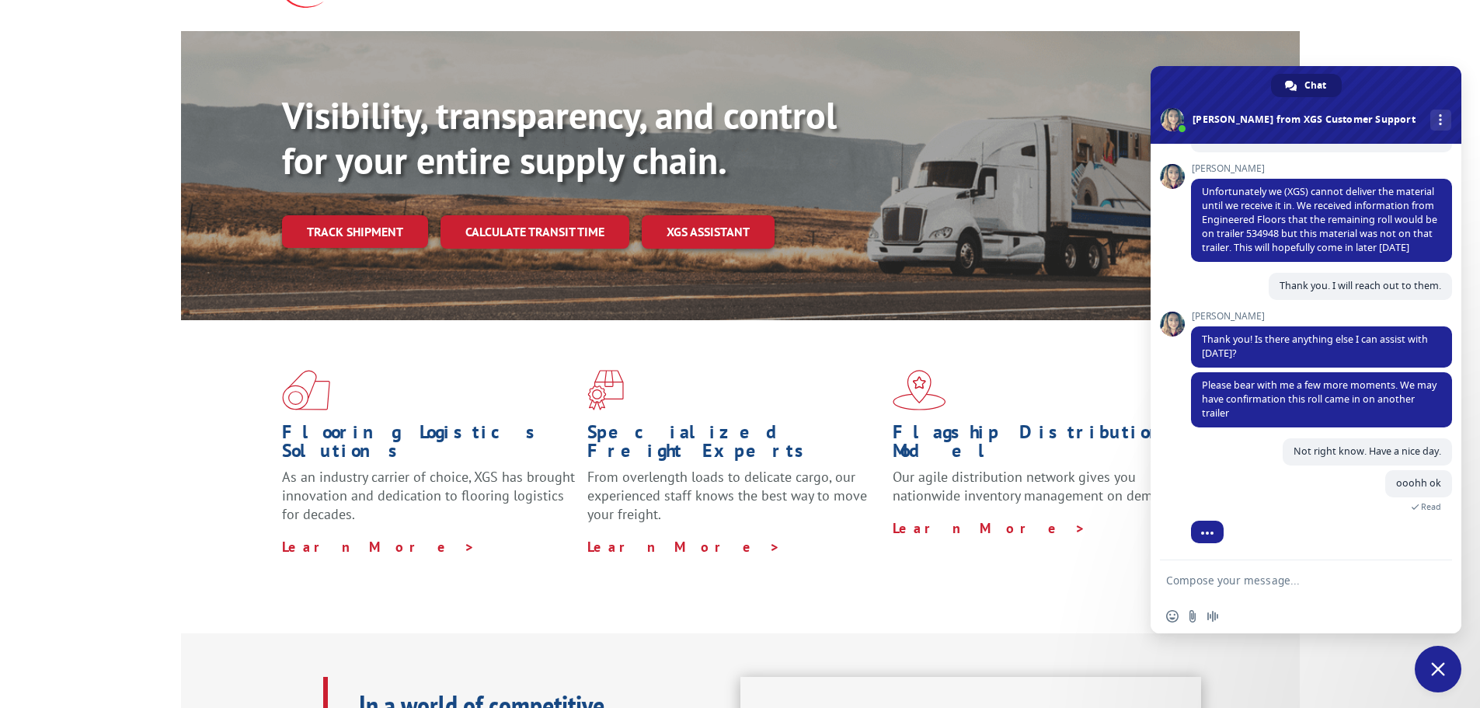
click at [1234, 579] on textarea "Compose your message..." at bounding box center [1288, 580] width 245 height 14
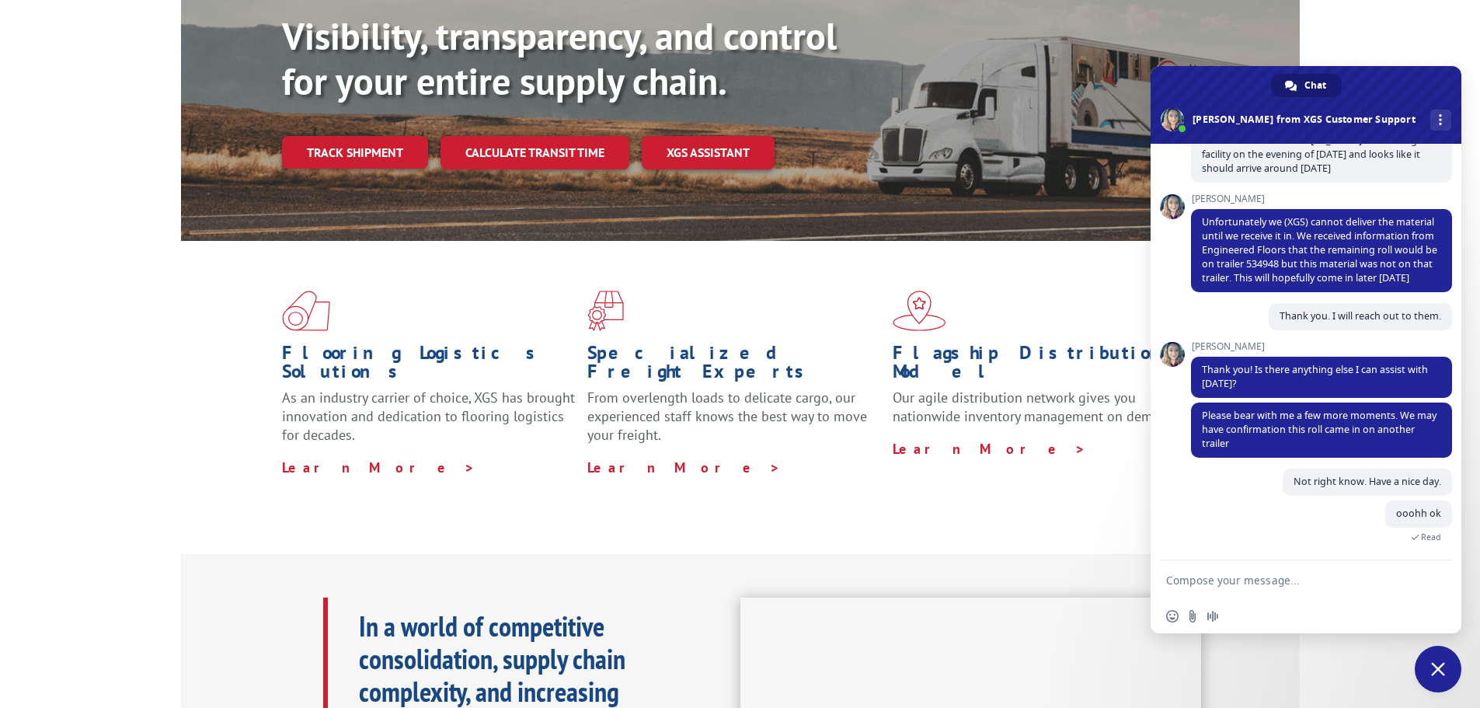
scroll to position [311, 0]
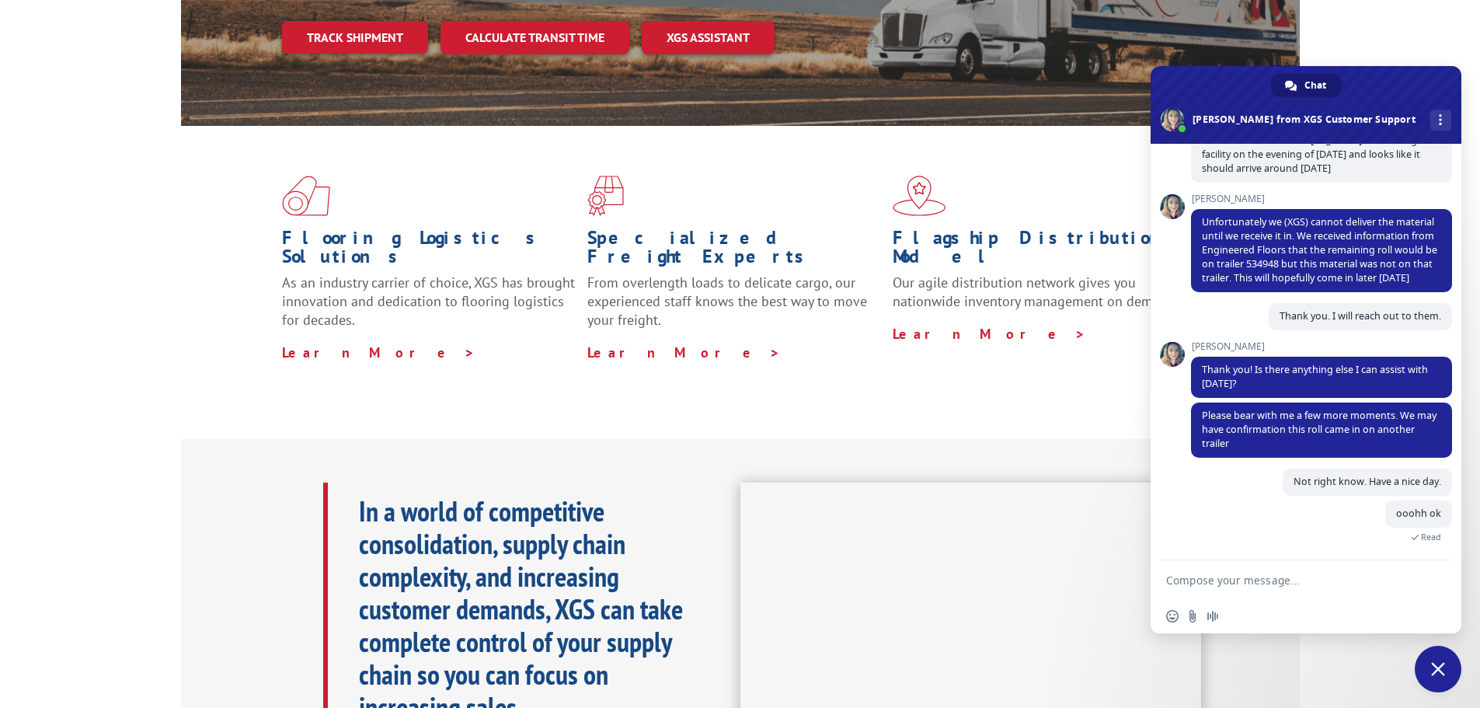
click at [1236, 579] on textarea "Compose your message..." at bounding box center [1288, 580] width 245 height 14
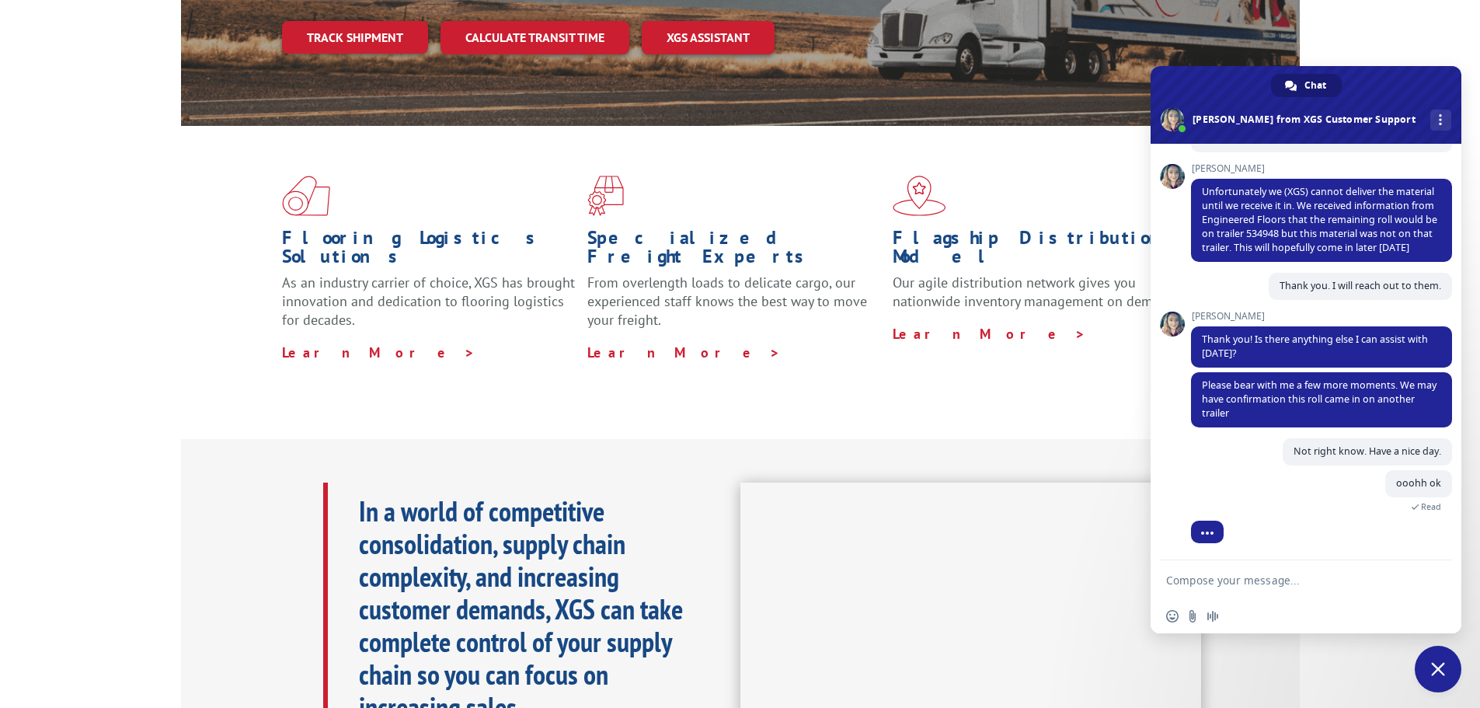
scroll to position [553, 0]
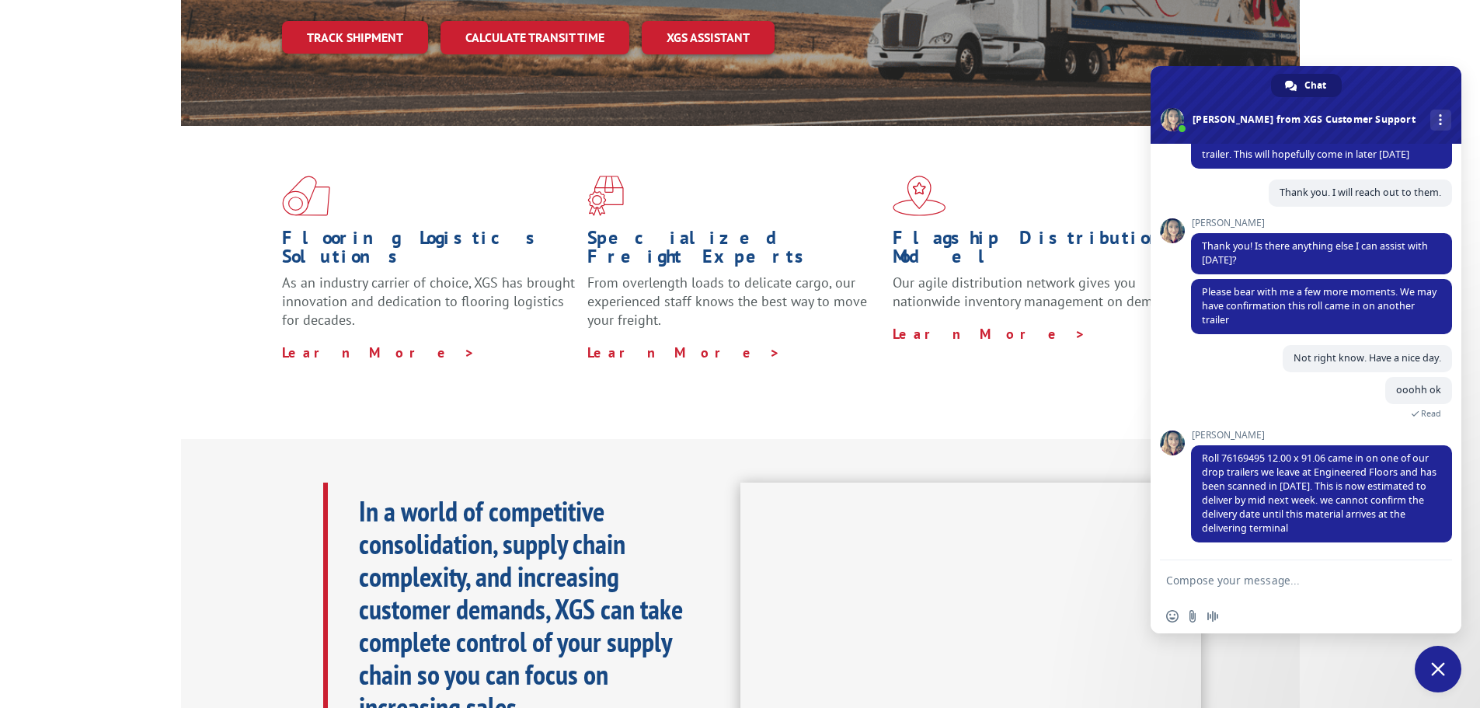
drag, startPoint x: 1236, startPoint y: 577, endPoint x: 1275, endPoint y: 581, distance: 39.8
click at [1234, 577] on textarea "Compose your message..." at bounding box center [1288, 580] width 245 height 14
type textarea "P"
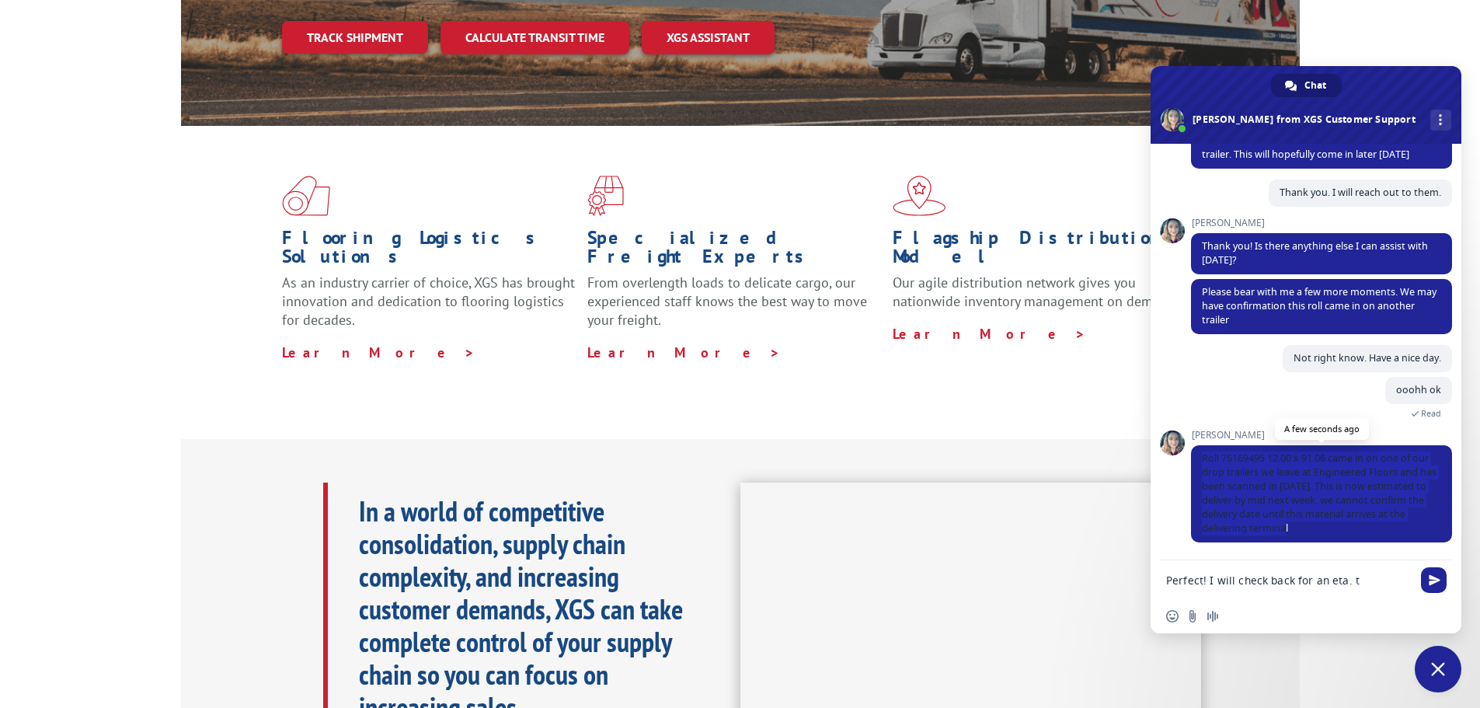
drag, startPoint x: 1351, startPoint y: 524, endPoint x: 1202, endPoint y: 459, distance: 161.8
click at [1202, 459] on span "Roll 76169495 12.00 x 91.06 came in on one of our drop trailers we leave at Eng…" at bounding box center [1321, 493] width 261 height 97
copy span "Roll 76169495 12.00 x 91.06 came in on one of our drop trailers we leave at Eng…"
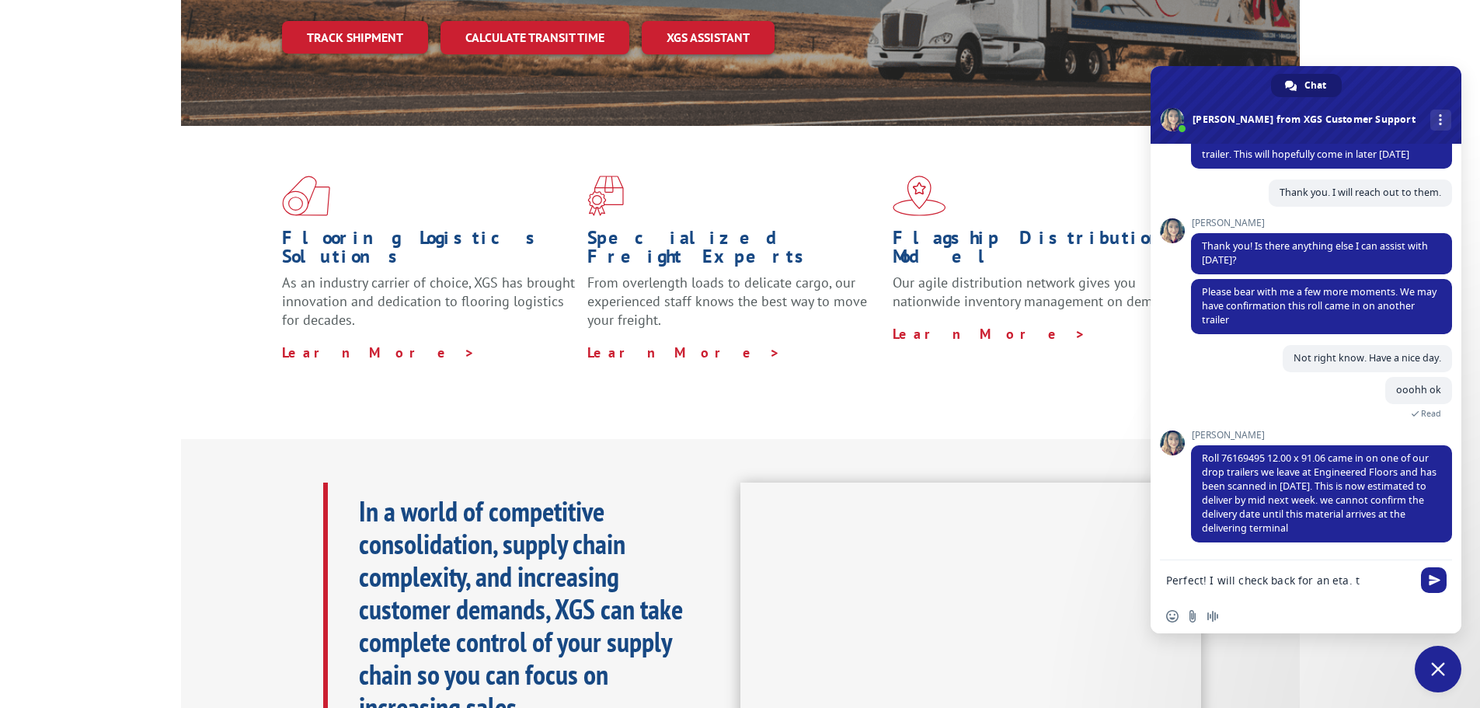
click at [1359, 579] on textarea "Perfect! I will check back for an eta. t" at bounding box center [1288, 580] width 245 height 14
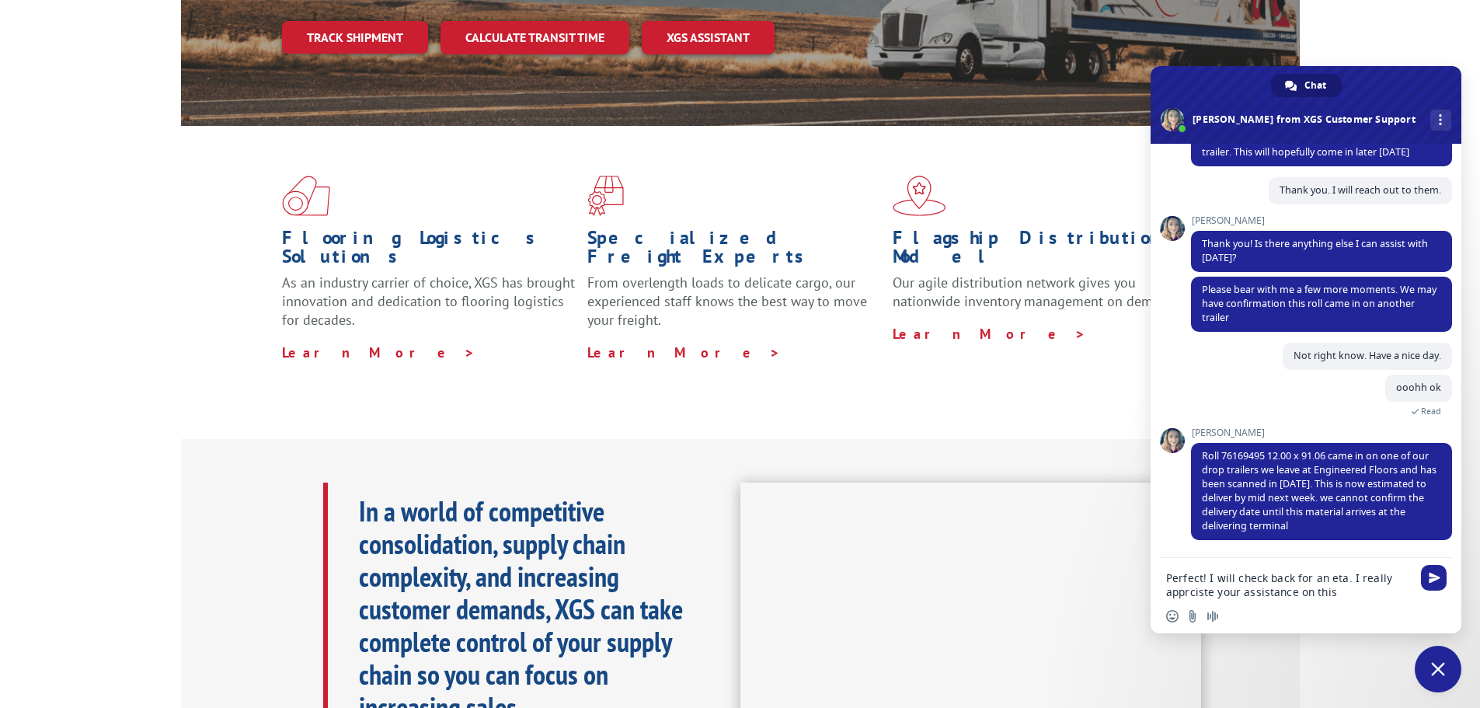
click at [1185, 594] on textarea "Perfect! I will check back for an eta. I really apprciste your assistance on th…" at bounding box center [1288, 585] width 245 height 28
type textarea "Perfect! I will check back for an eta. I really appreciate your assistance on t…"
click at [1347, 597] on textarea "Perfect! I will check back for an eta. I really appreciate your assistance on t…" at bounding box center [1288, 585] width 245 height 28
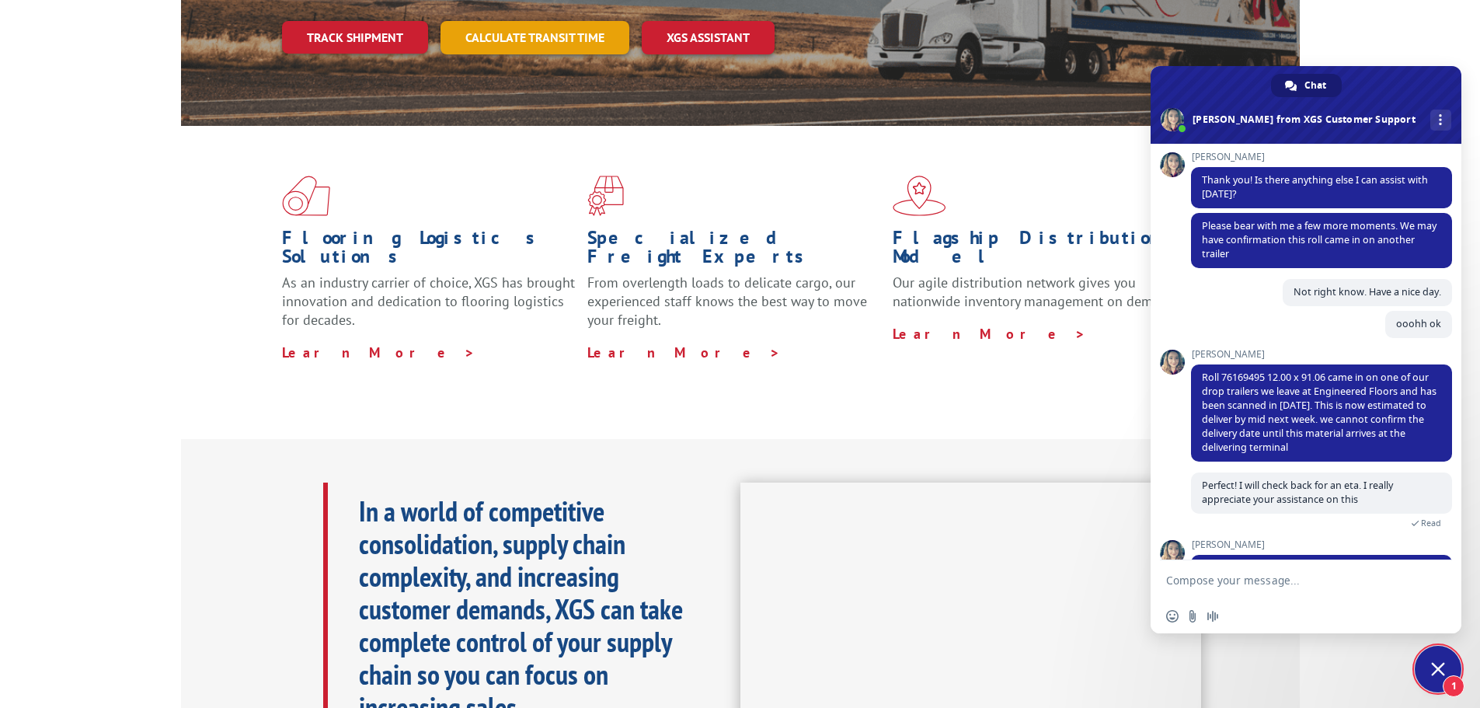
scroll to position [743, 0]
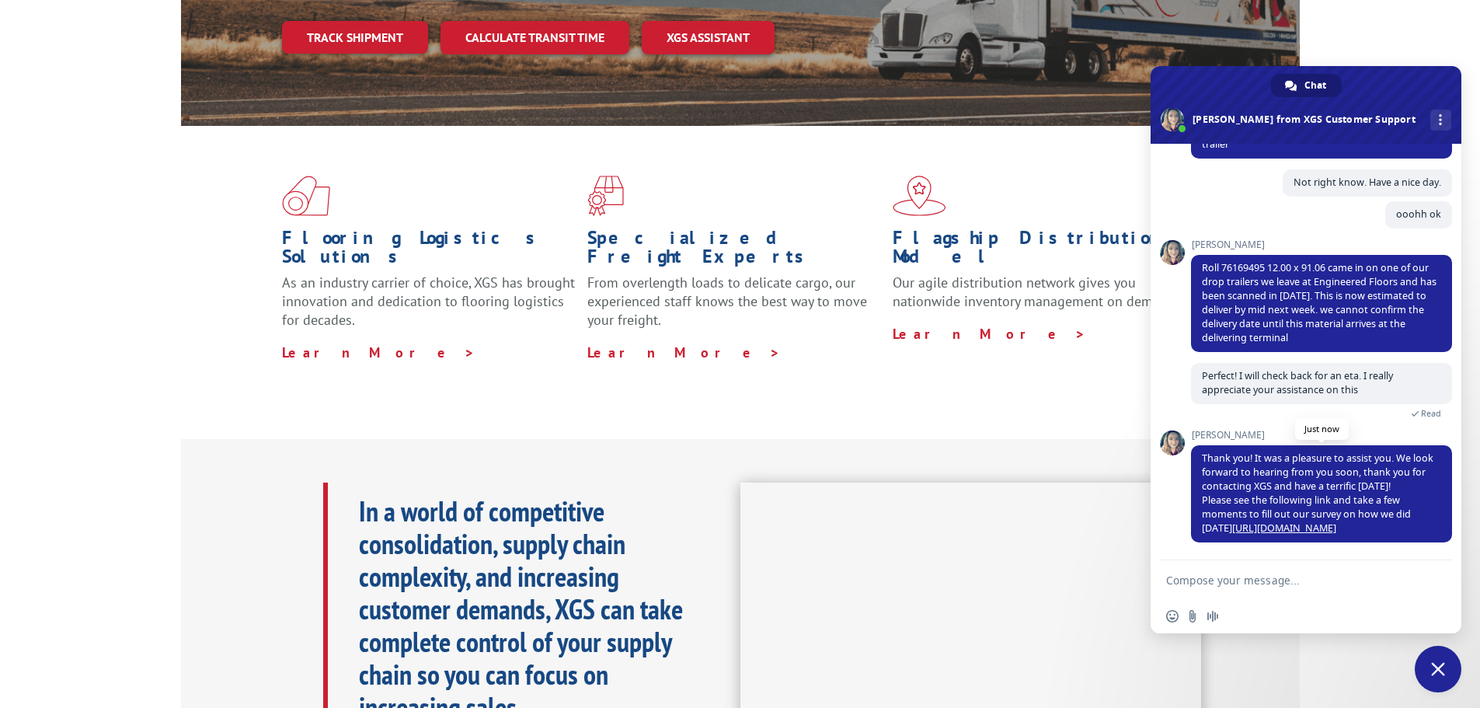
click at [1280, 528] on link "[URL][DOMAIN_NAME]" at bounding box center [1284, 527] width 104 height 13
click at [1071, 176] on span at bounding box center [1045, 196] width 305 height 40
click at [1442, 669] on span "Close chat" at bounding box center [1438, 669] width 14 height 14
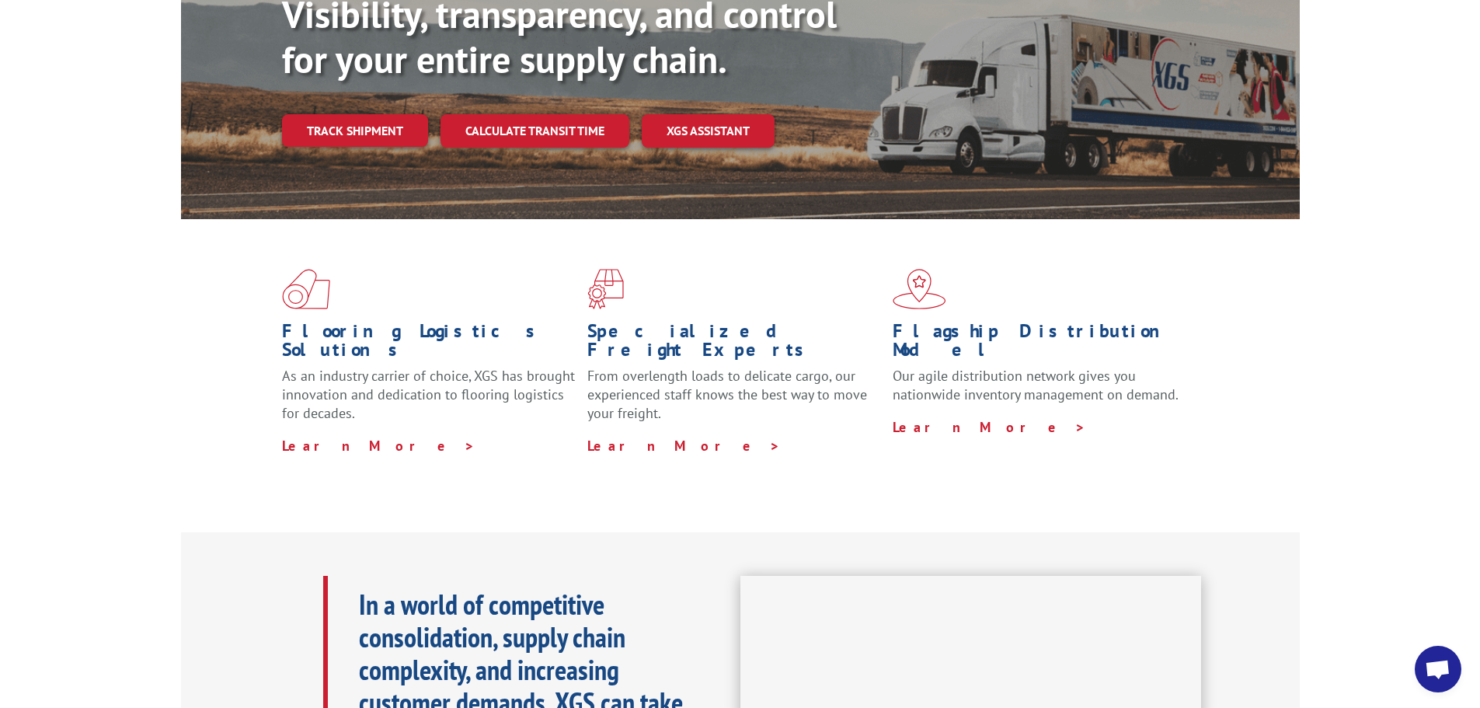
scroll to position [214, 0]
